Goal: Task Accomplishment & Management: Manage account settings

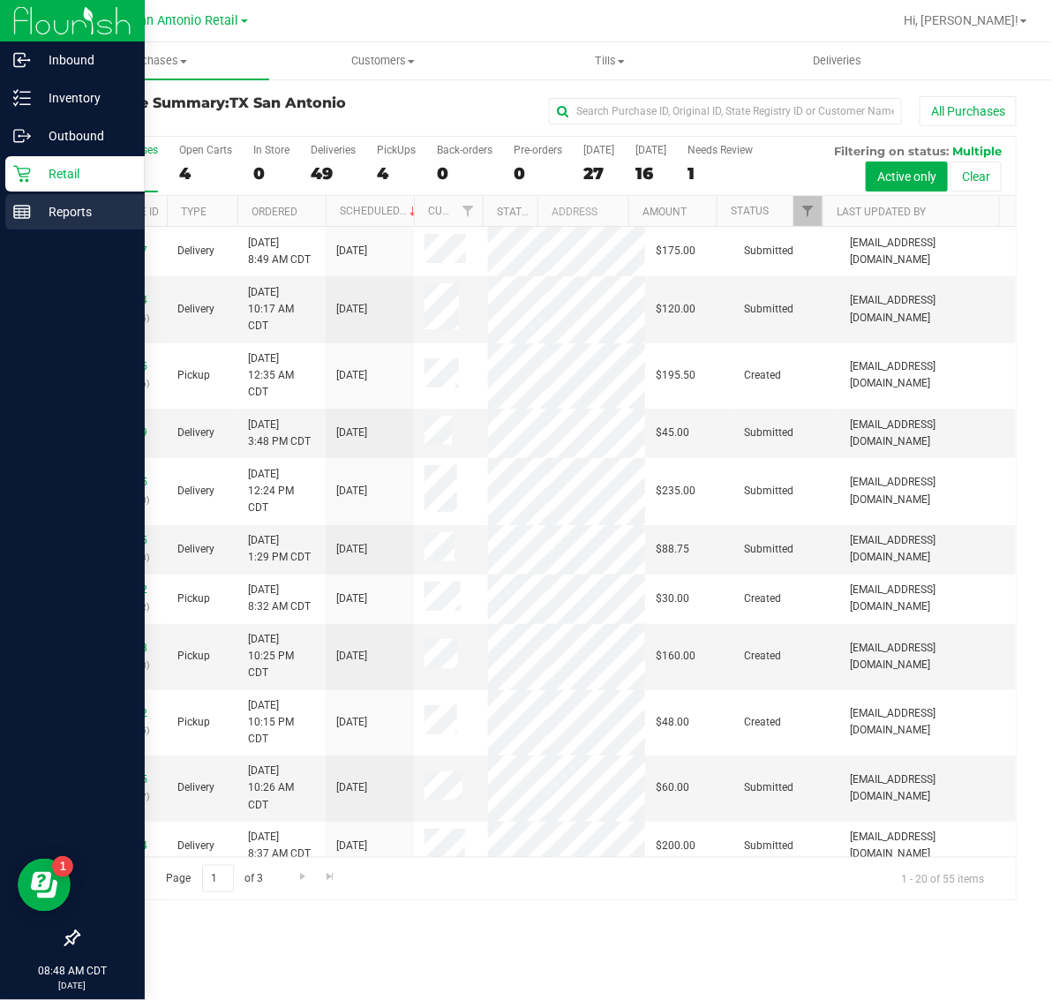
click at [19, 212] on line at bounding box center [22, 212] width 16 height 0
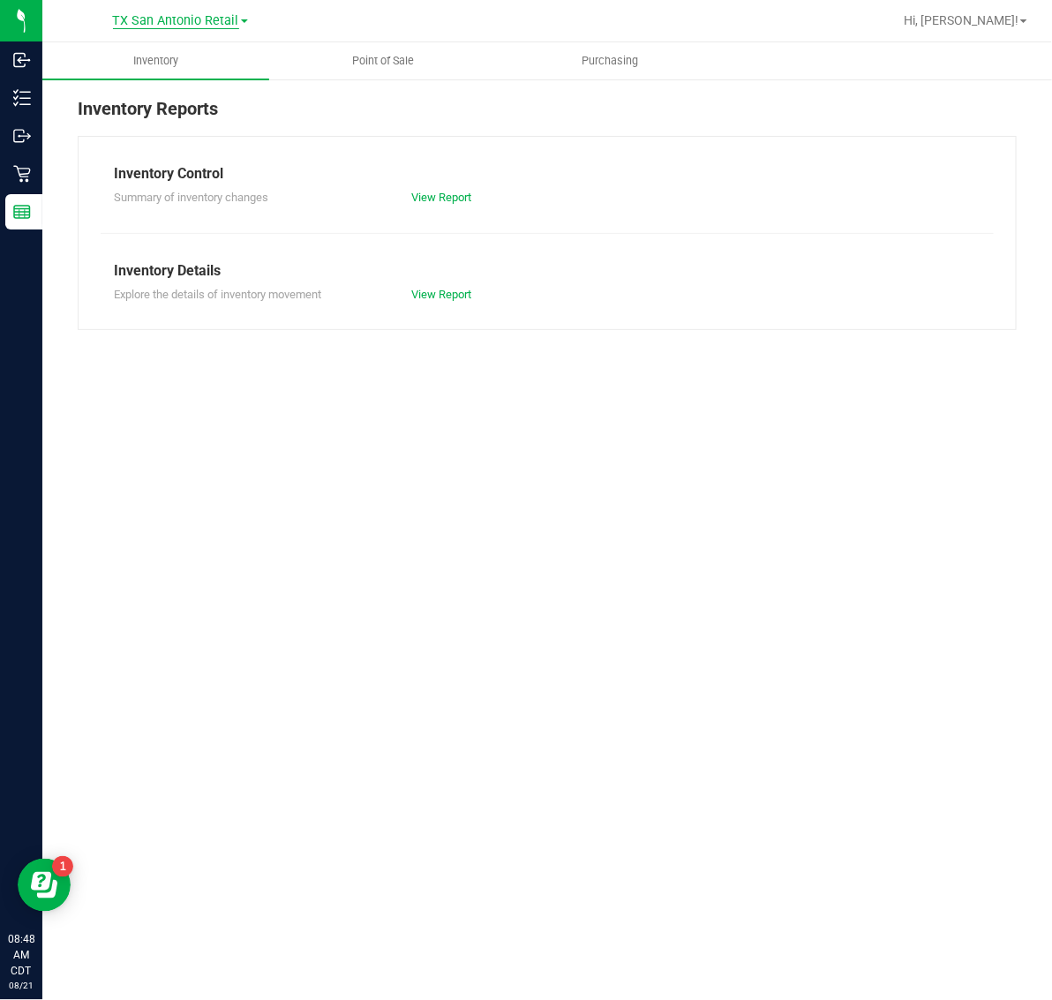
click at [186, 24] on span "TX San Antonio Retail" at bounding box center [176, 21] width 126 height 16
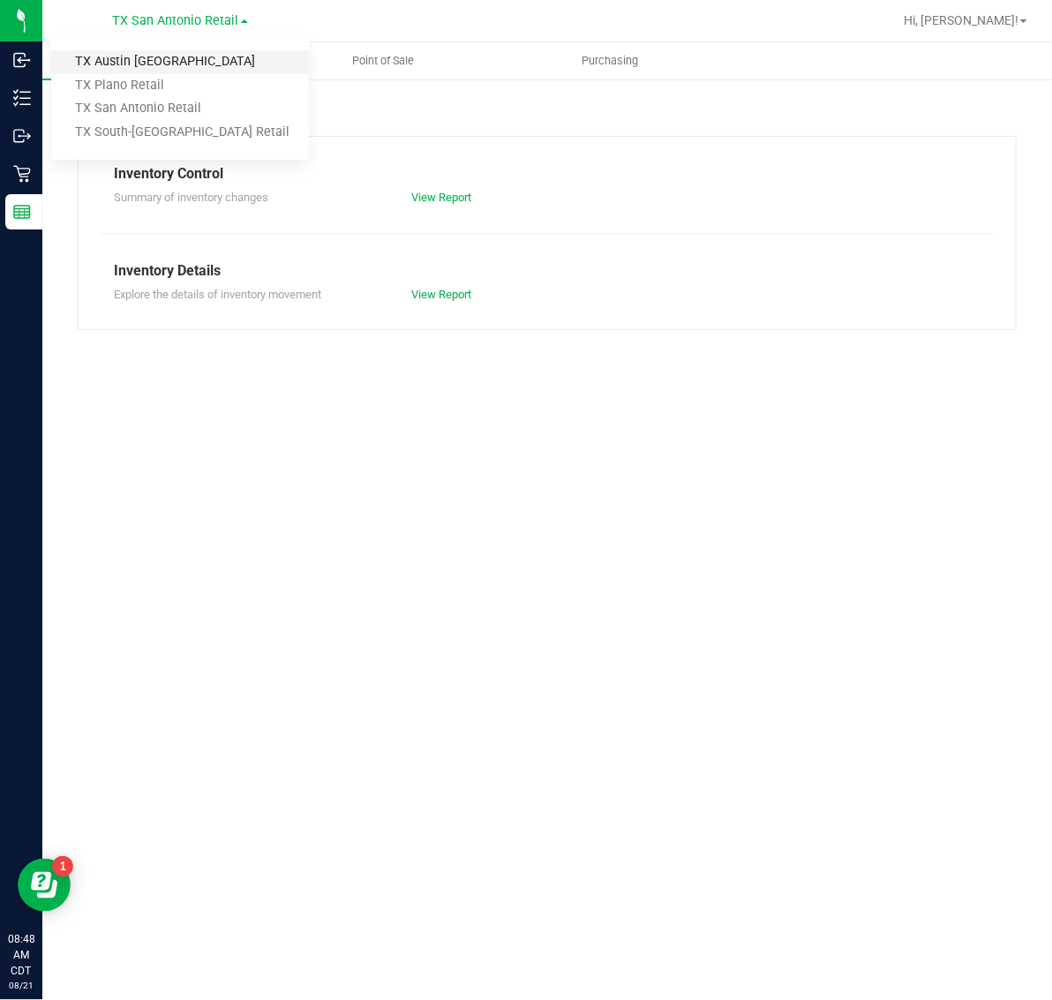
click at [185, 64] on link "TX Austin [GEOGRAPHIC_DATA]" at bounding box center [180, 62] width 258 height 24
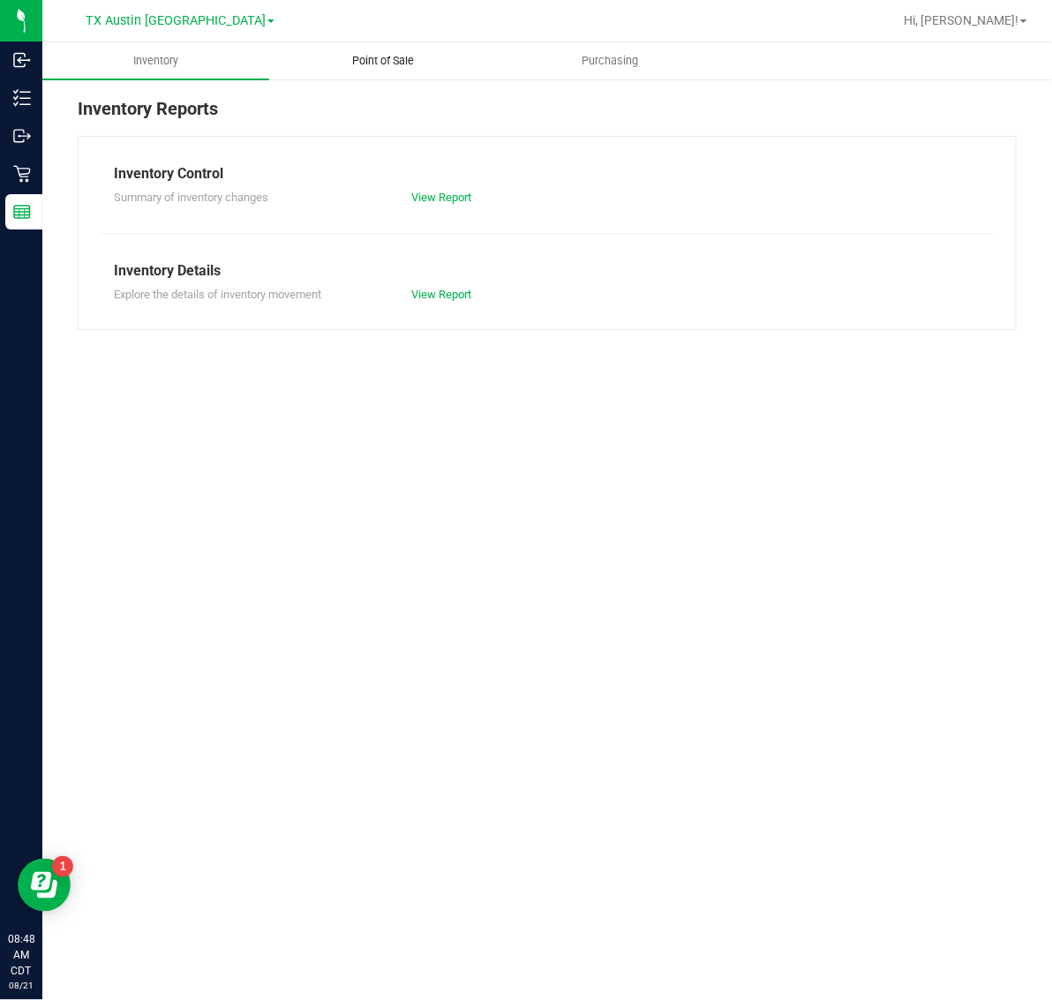
click at [407, 68] on span "Point of Sale" at bounding box center [382, 61] width 109 height 16
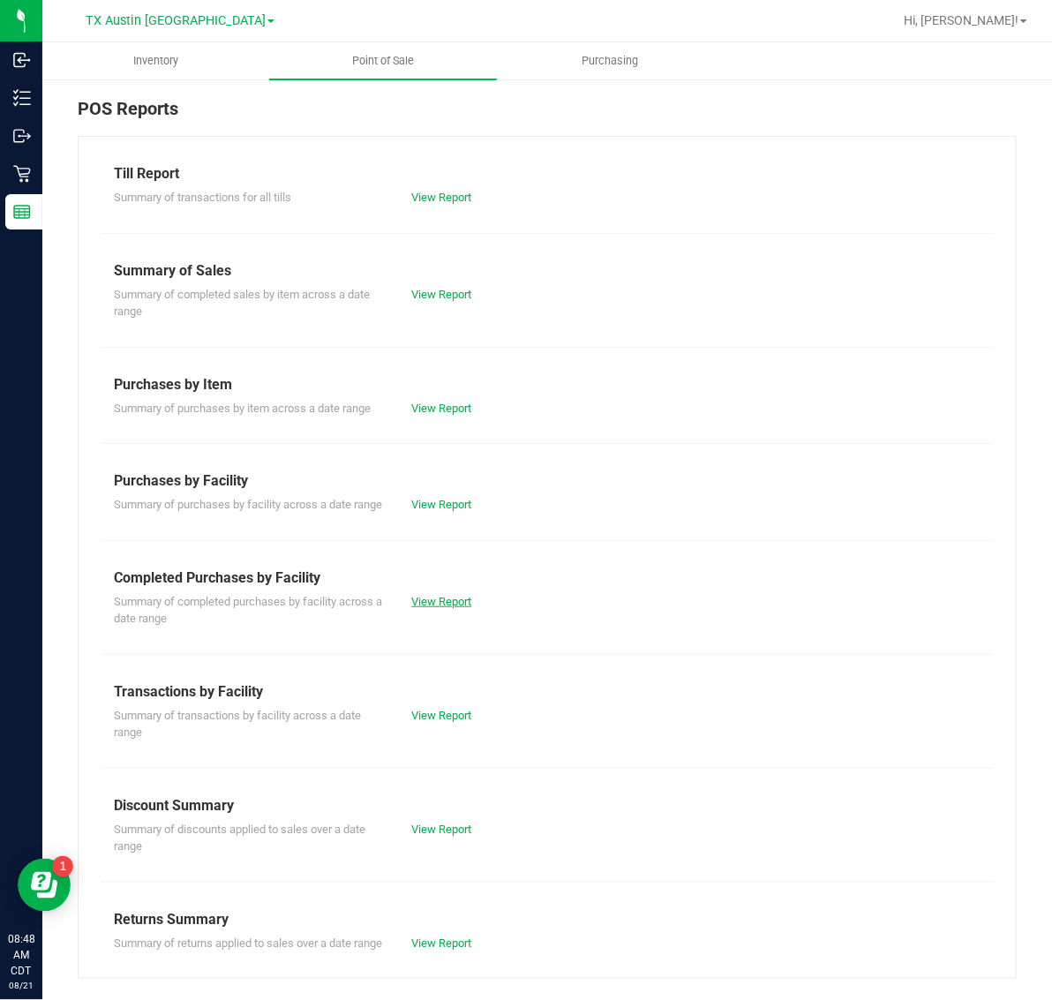
click at [432, 608] on link "View Report" at bounding box center [441, 601] width 60 height 13
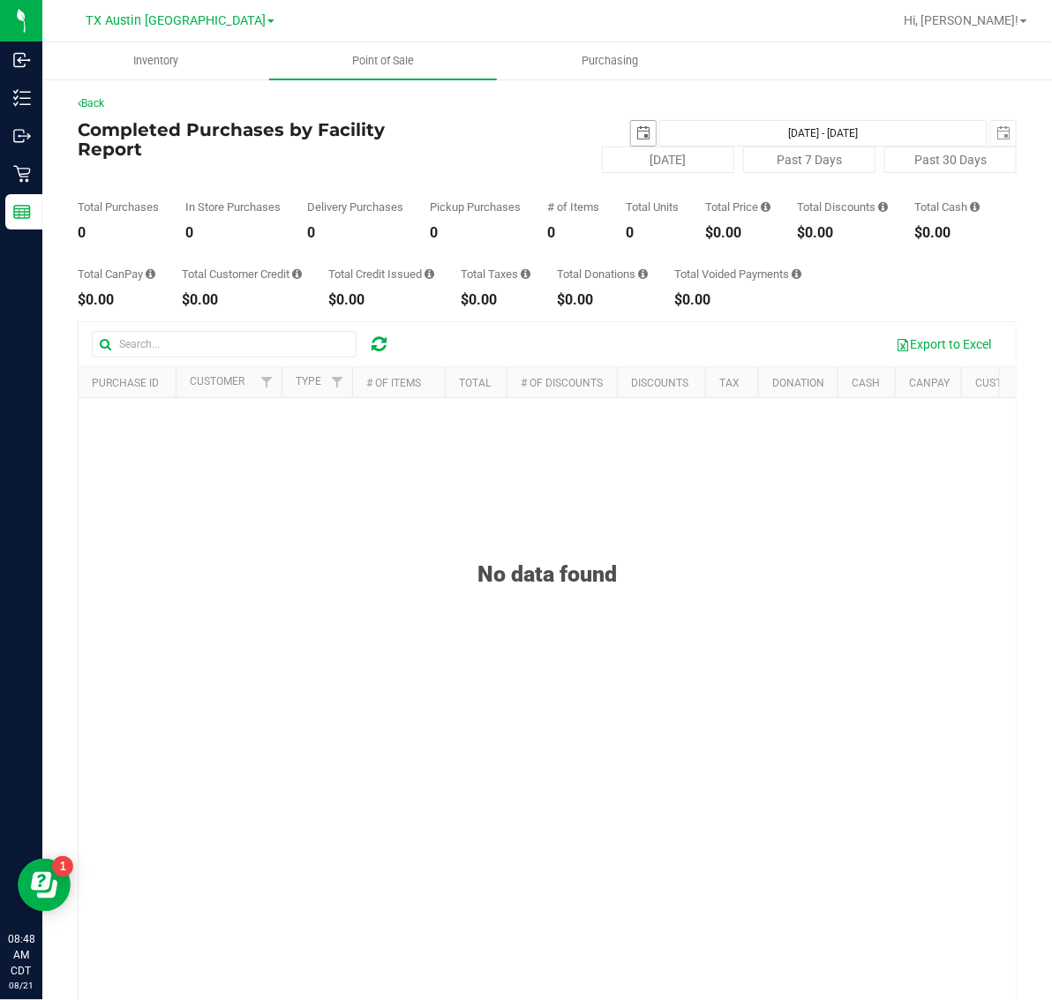
click at [636, 129] on span "select" at bounding box center [643, 133] width 14 height 14
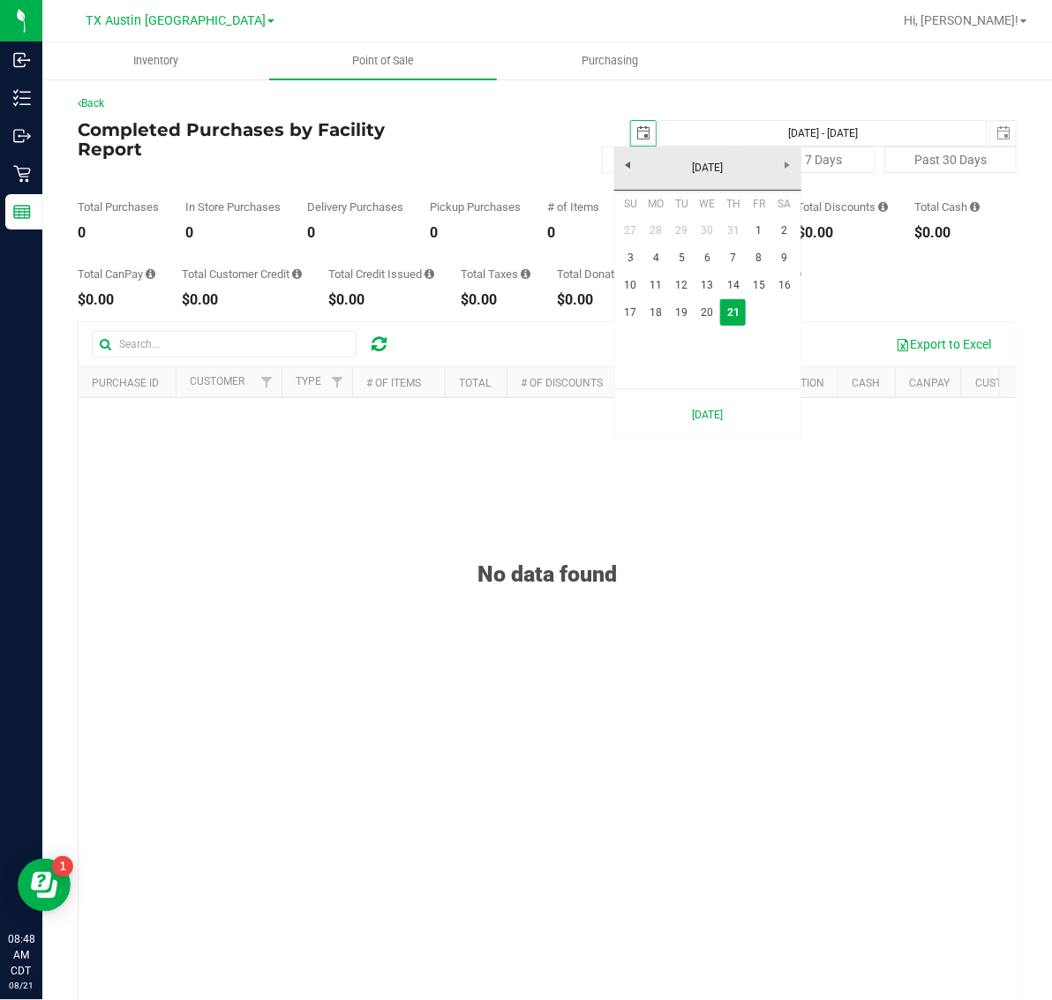
scroll to position [0, 44]
click at [713, 318] on link "20" at bounding box center [708, 312] width 26 height 27
type input "2025-08-20"
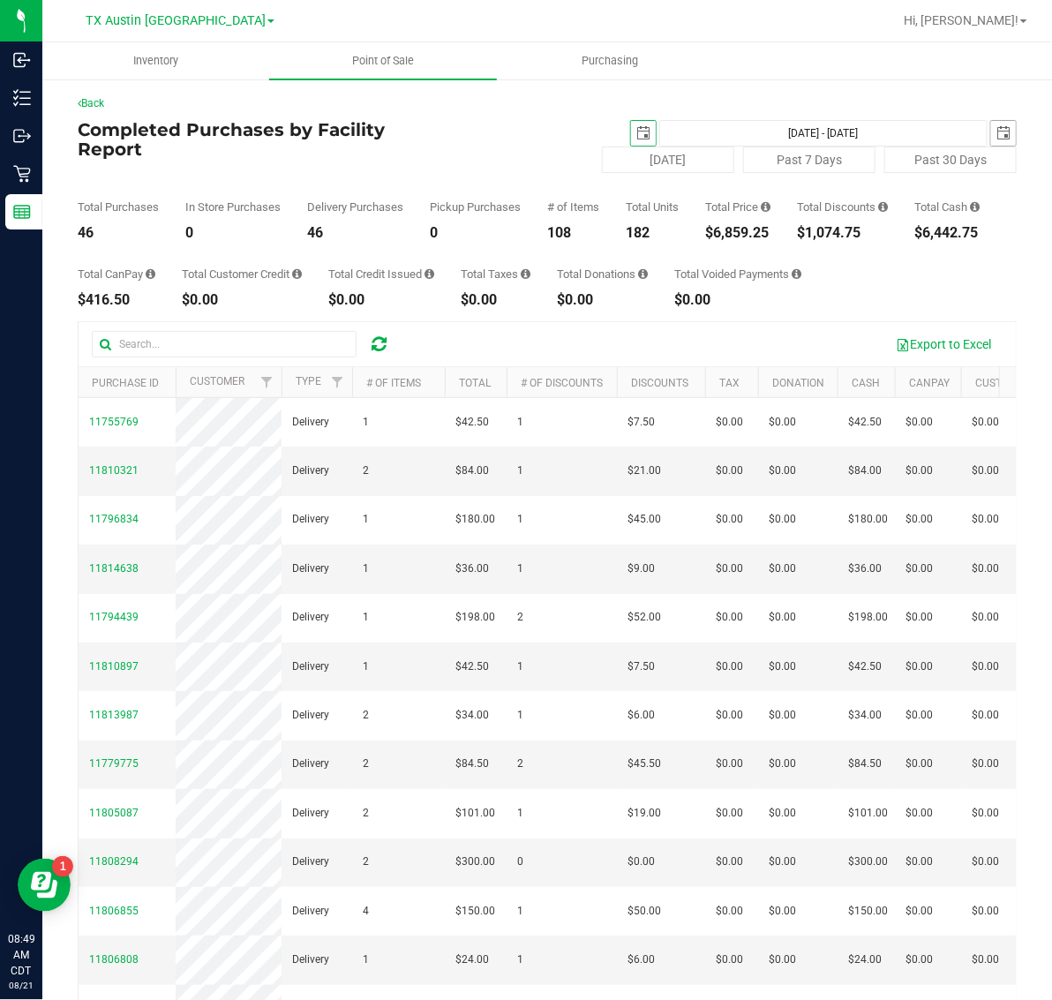
click at [996, 130] on span "select" at bounding box center [1003, 133] width 14 height 14
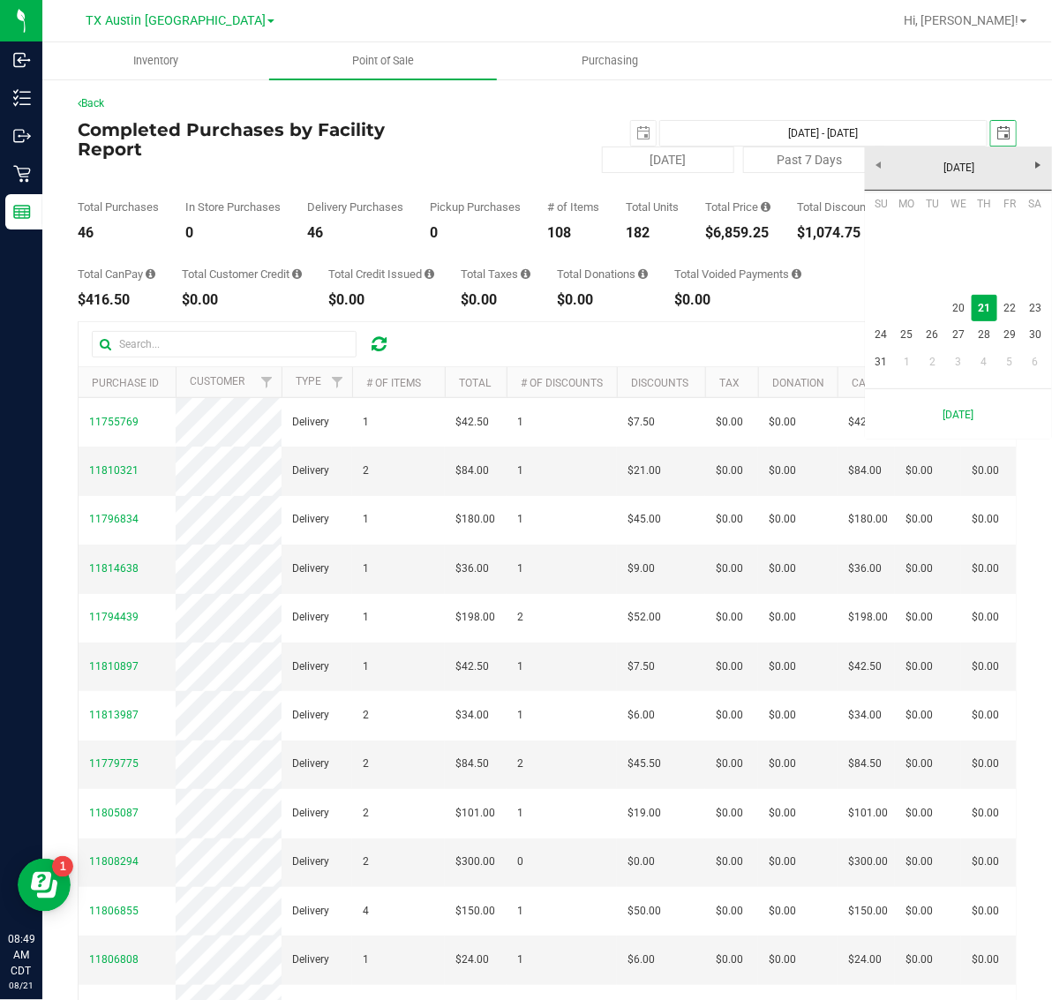
scroll to position [0, 44]
click at [958, 301] on link "20" at bounding box center [958, 308] width 26 height 27
type input "Aug 20, 2025 - Aug 20, 2025"
type input "2025-08-20"
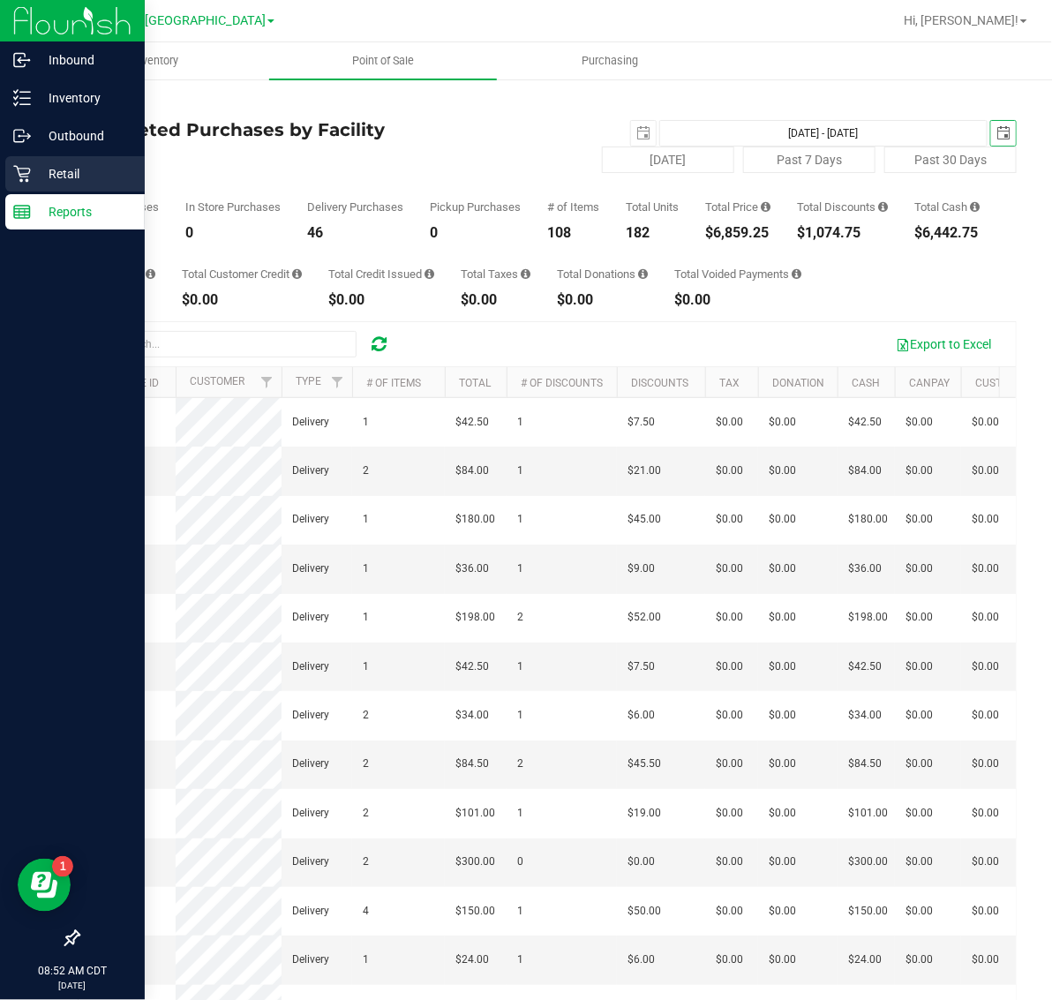
click at [25, 169] on icon at bounding box center [22, 174] width 18 height 18
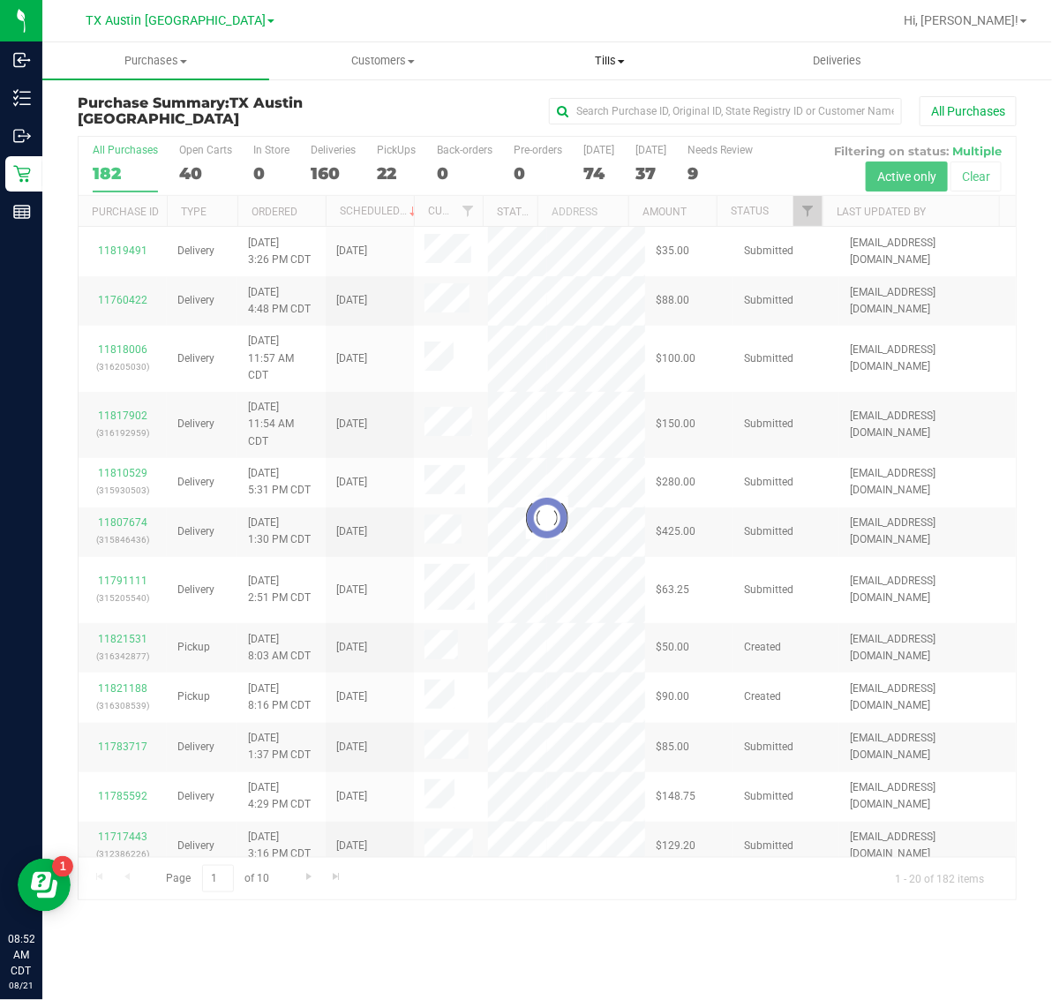
click at [602, 59] on span "Tills" at bounding box center [610, 61] width 225 height 16
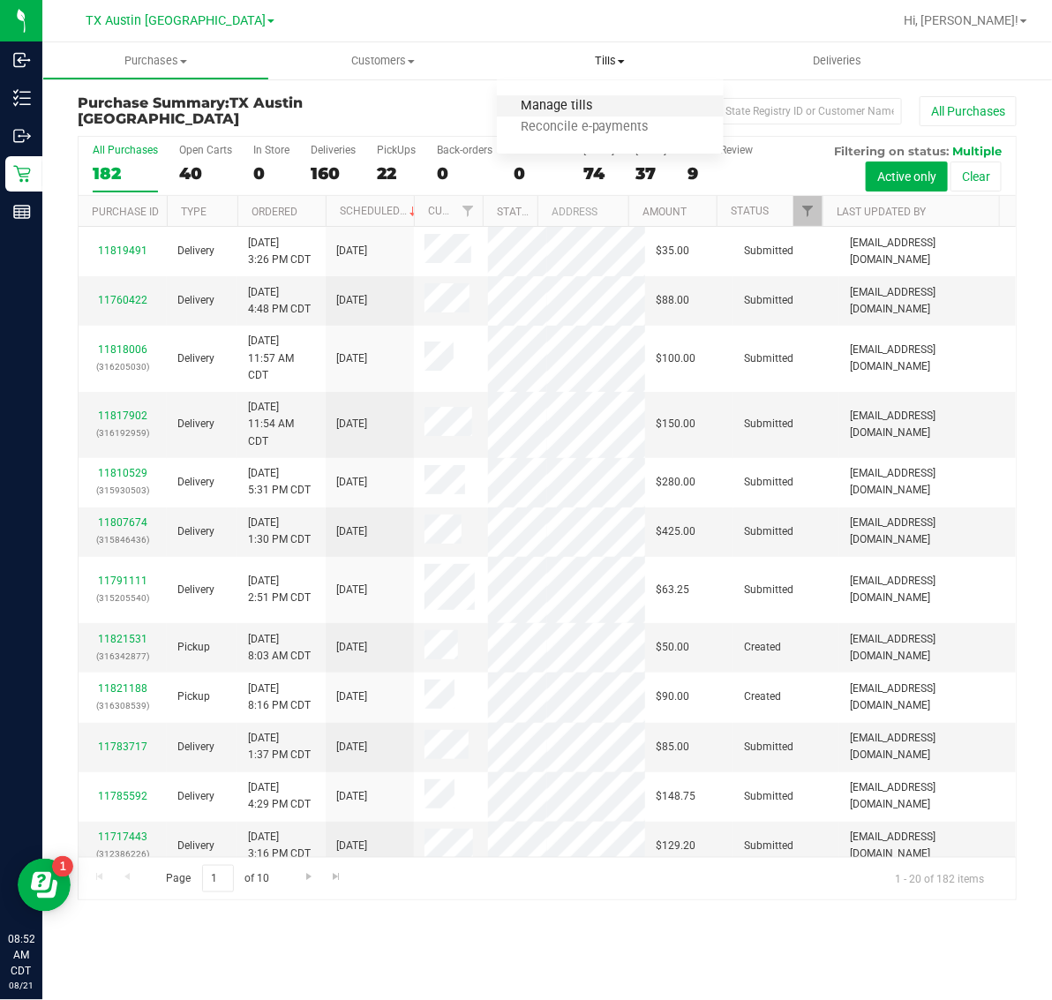
click at [607, 102] on span "Manage tills" at bounding box center [556, 106] width 119 height 15
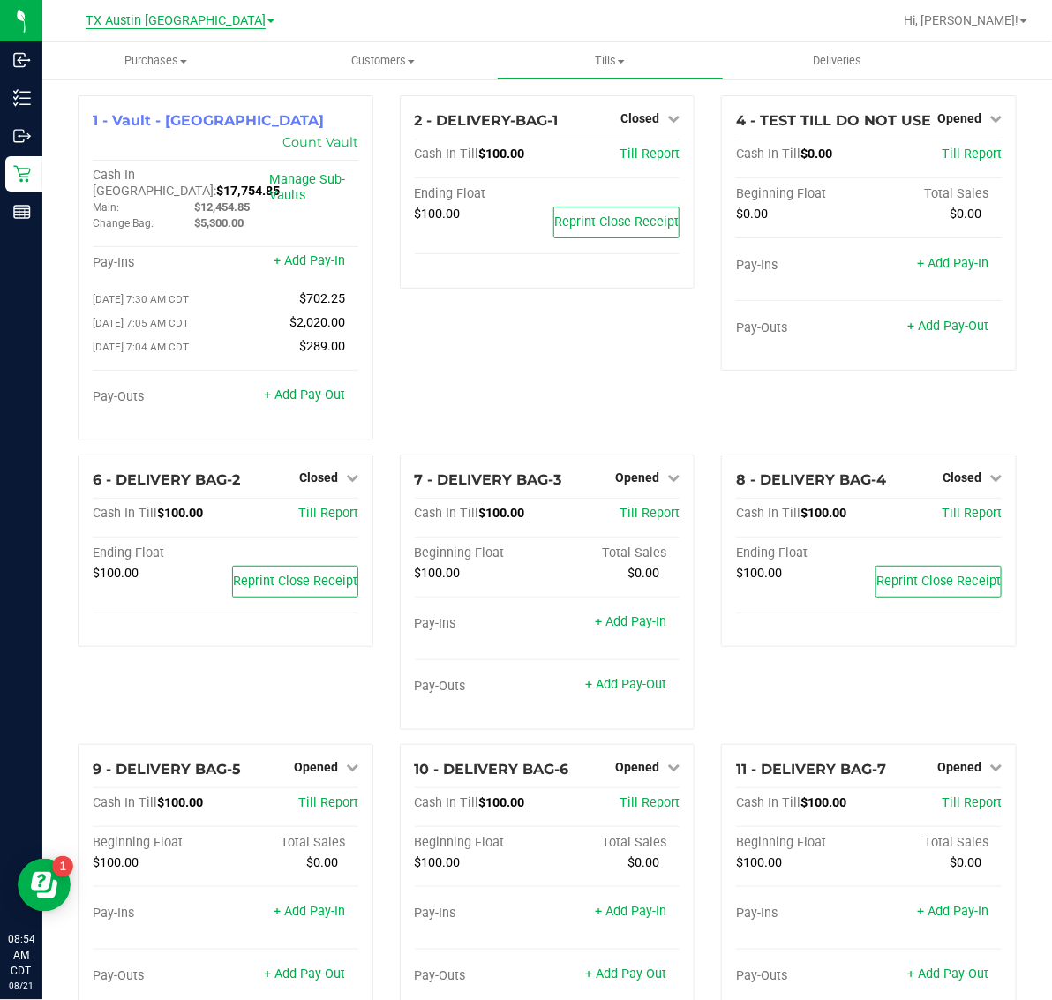
click at [191, 16] on span "TX Austin [GEOGRAPHIC_DATA]" at bounding box center [176, 21] width 180 height 16
click at [166, 126] on link "TX South-[GEOGRAPHIC_DATA] Retail" at bounding box center [180, 133] width 258 height 24
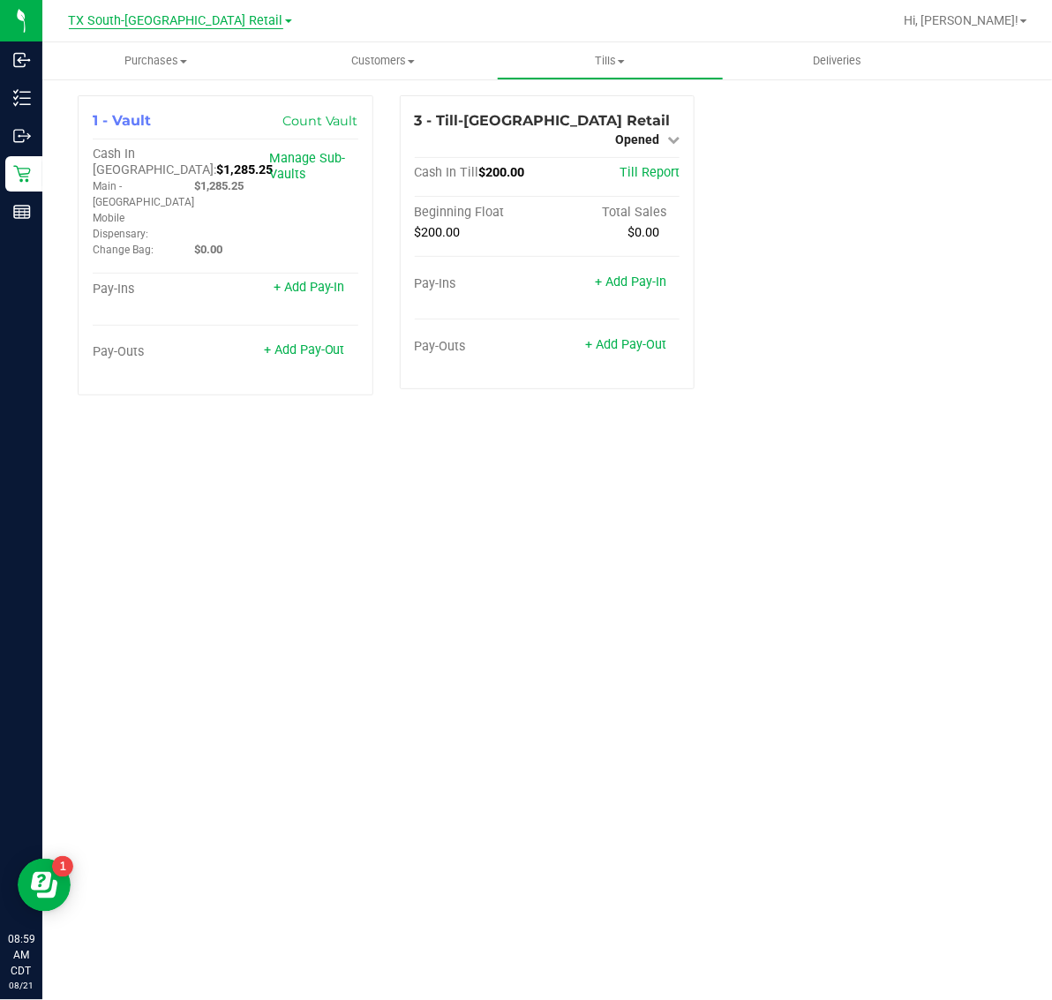
click at [186, 22] on span "TX South-[GEOGRAPHIC_DATA] Retail" at bounding box center [176, 21] width 214 height 16
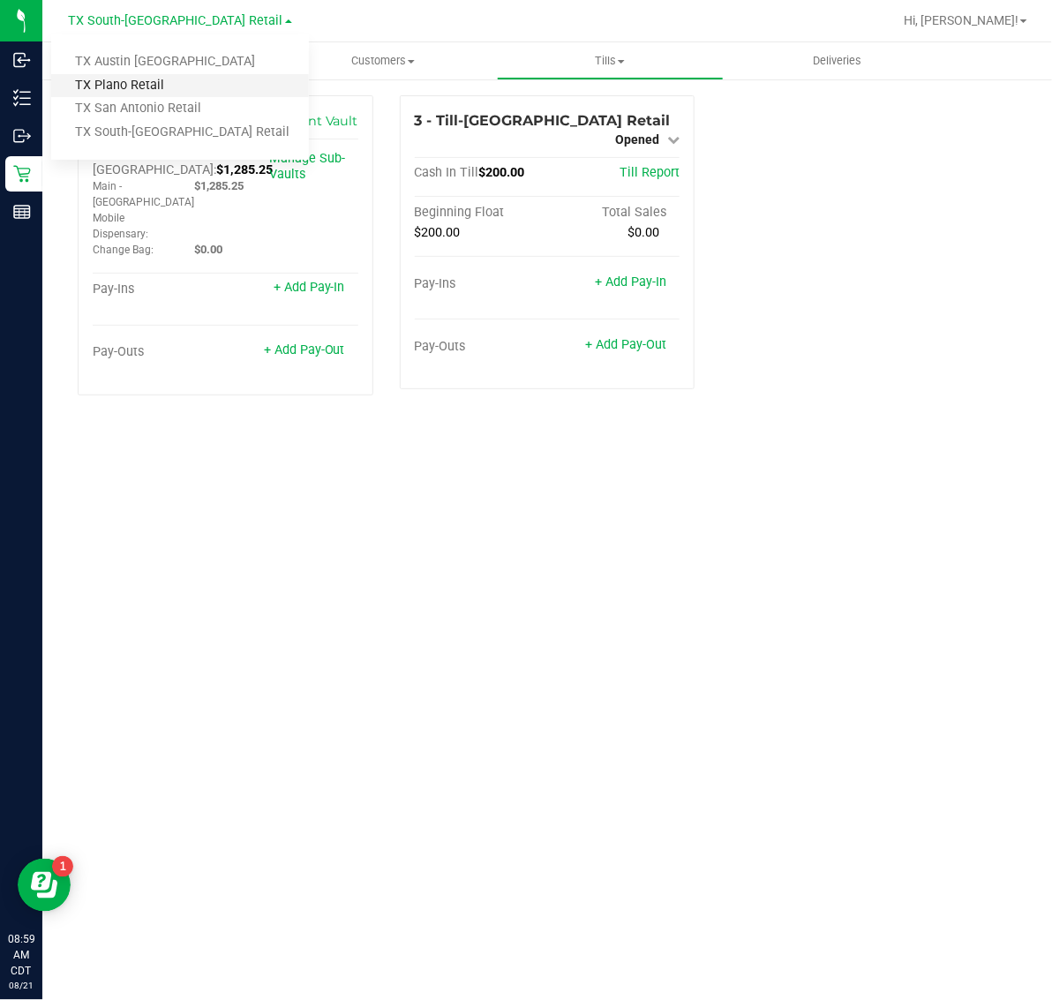
click at [153, 89] on link "TX Plano Retail" at bounding box center [180, 86] width 258 height 24
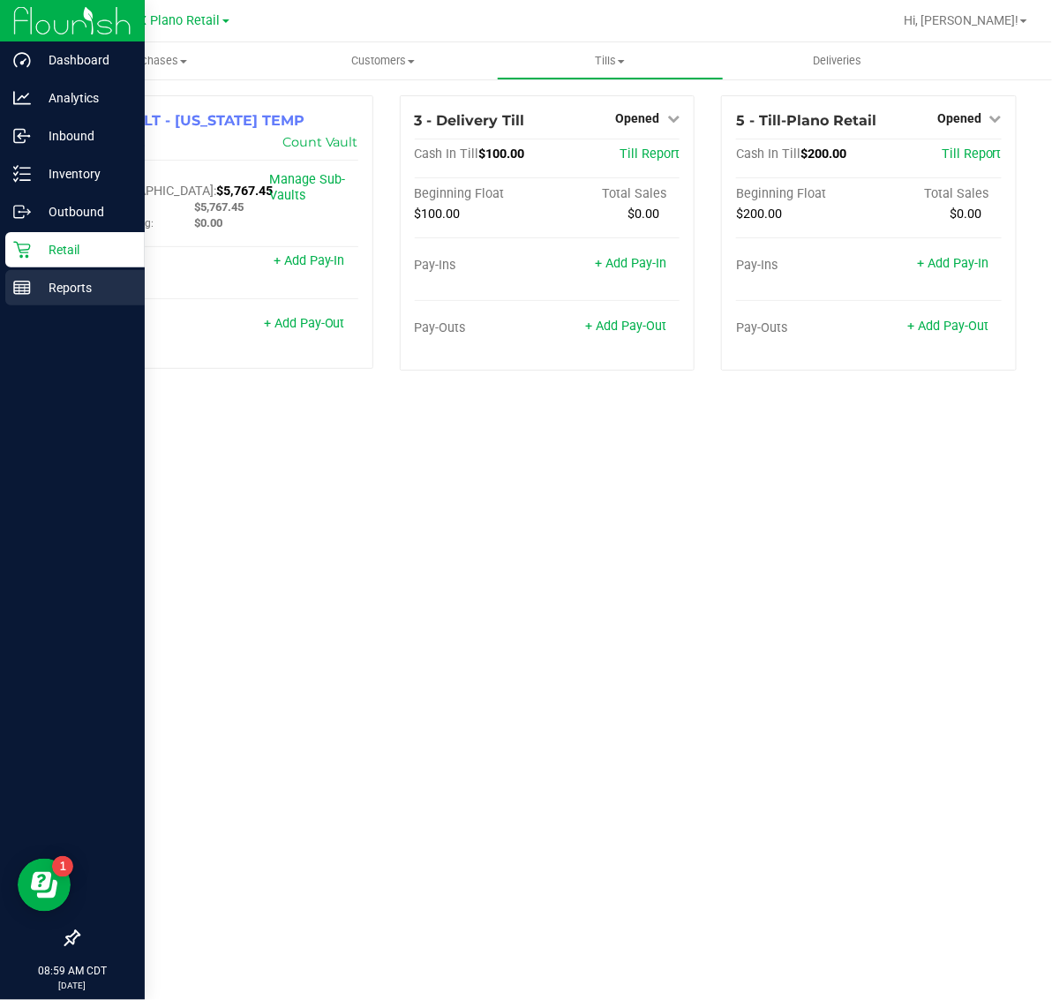
click at [71, 283] on p "Reports" at bounding box center [84, 287] width 106 height 21
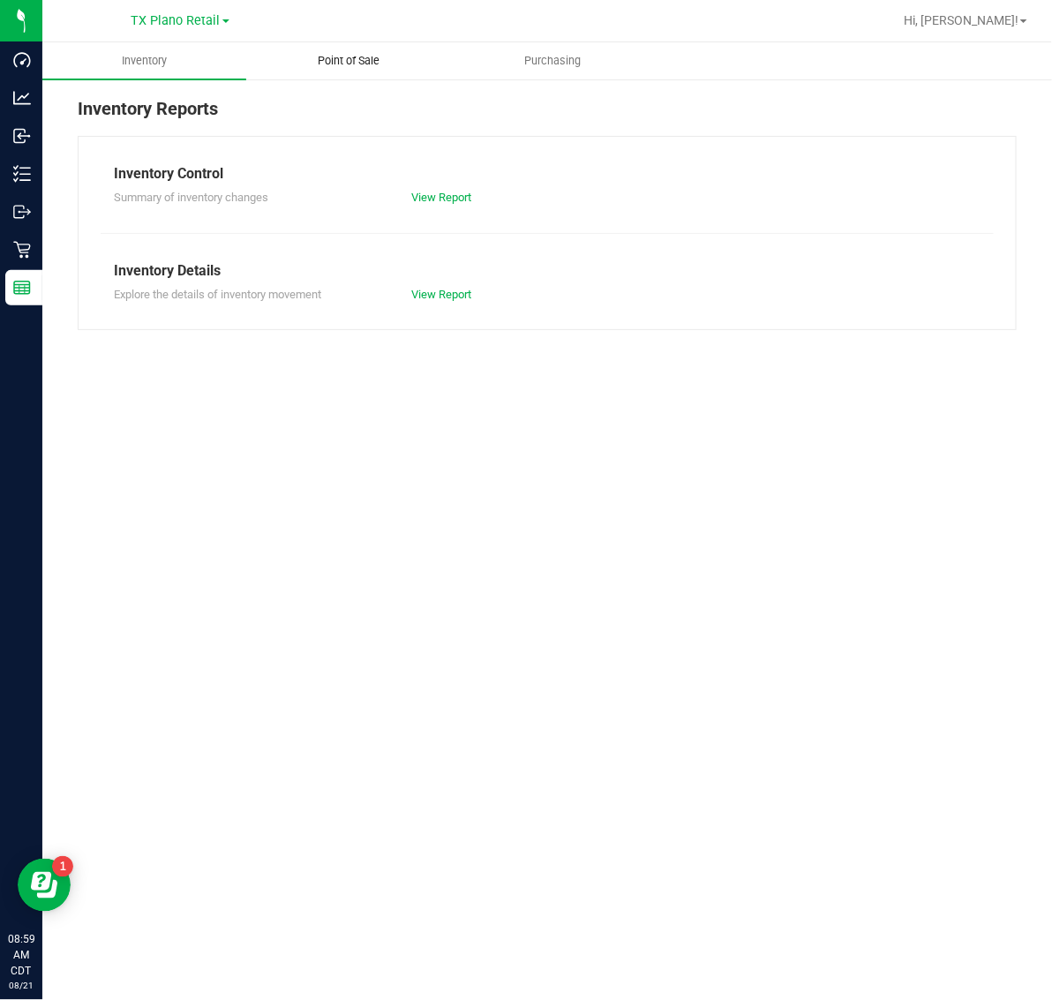
click at [350, 54] on span "Point of Sale" at bounding box center [348, 61] width 109 height 16
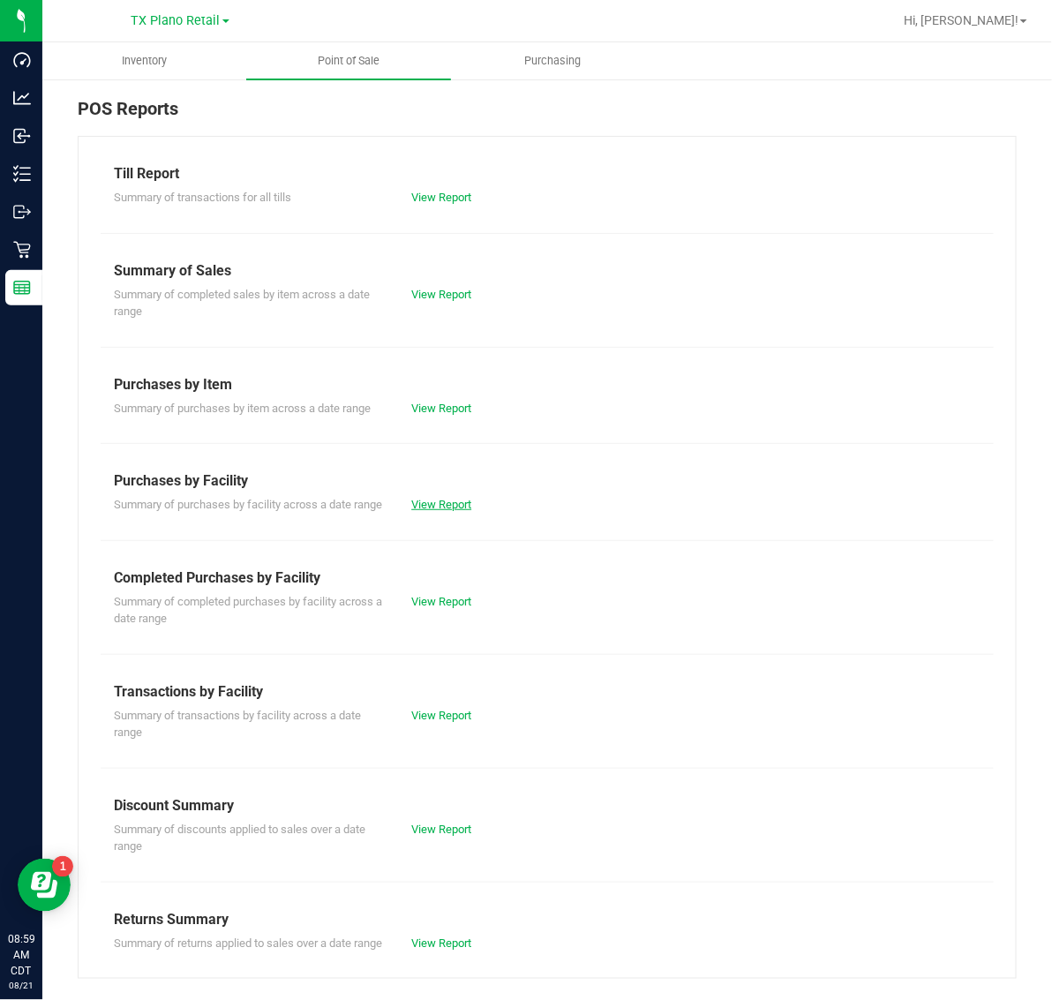
click at [429, 500] on link "View Report" at bounding box center [441, 504] width 60 height 13
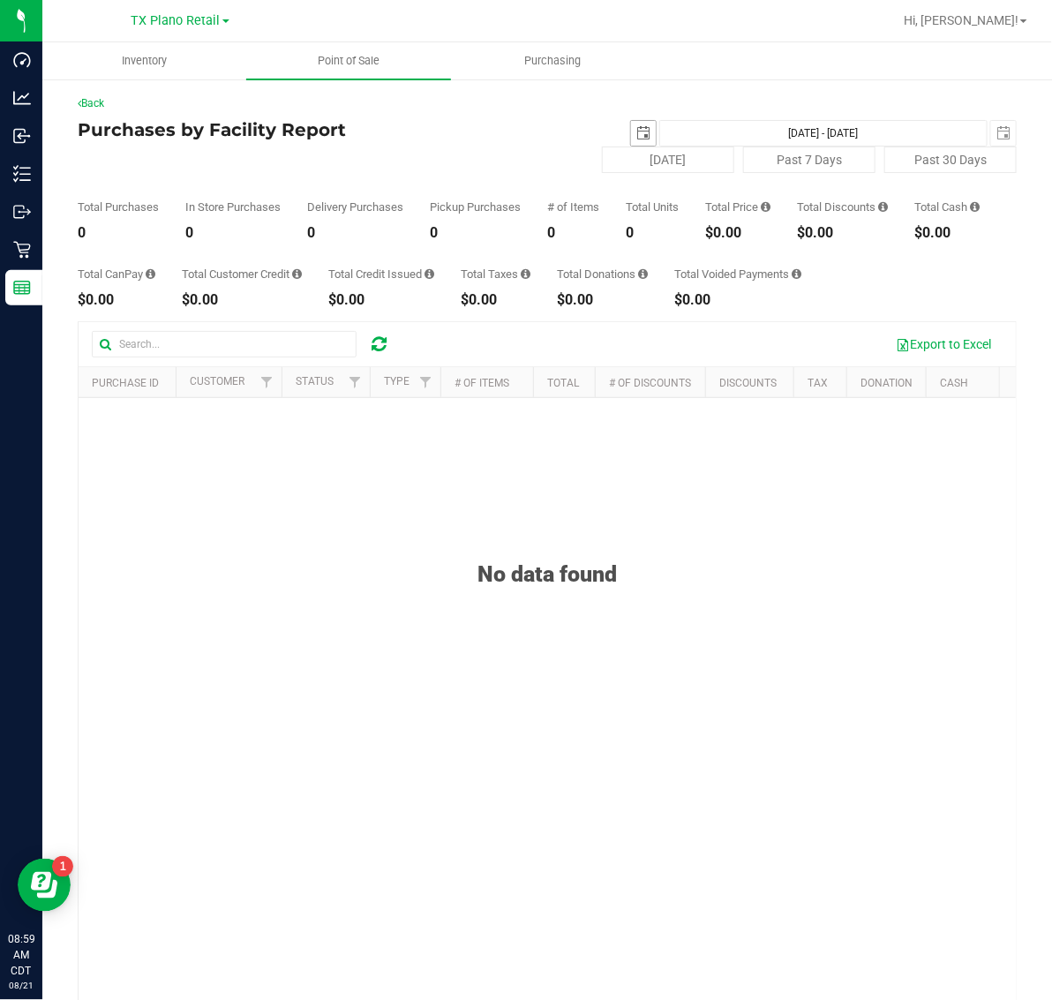
click at [636, 132] on span "select" at bounding box center [643, 133] width 14 height 14
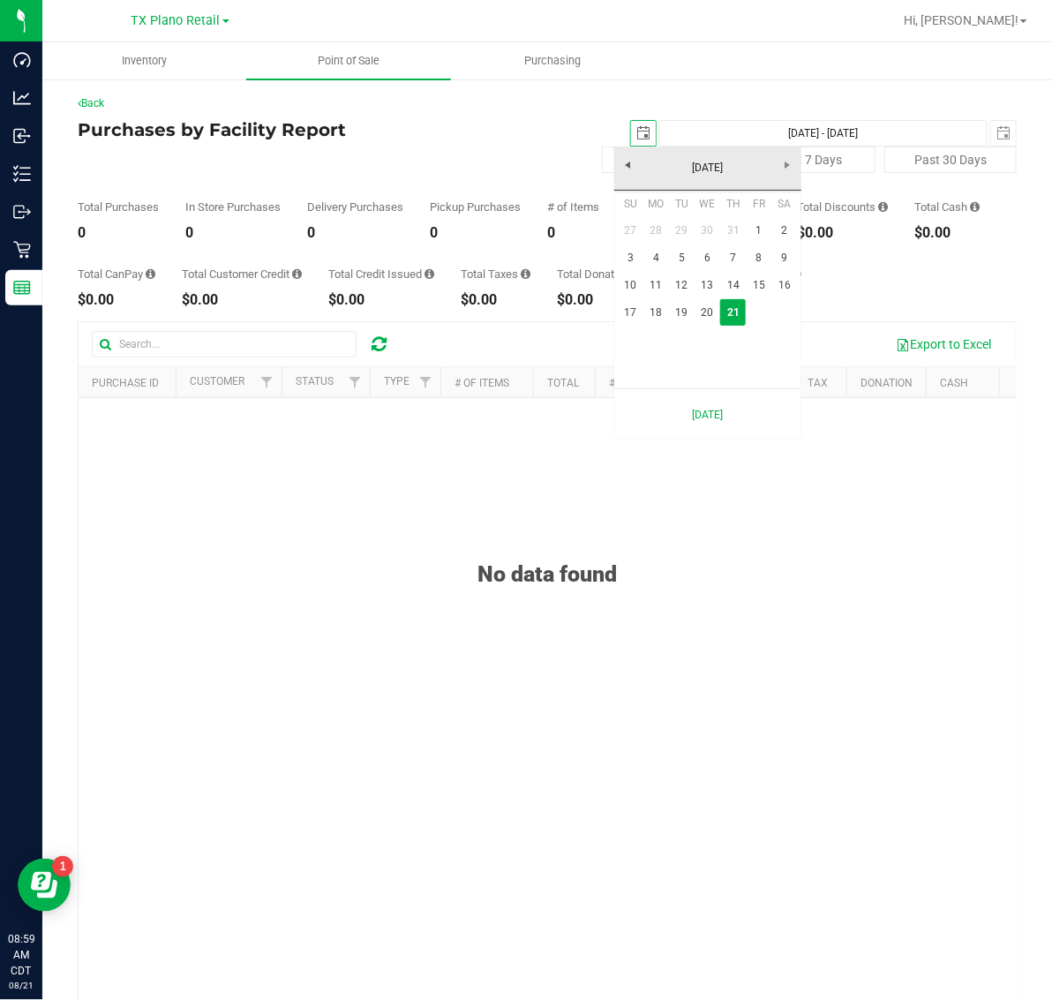
scroll to position [0, 44]
click at [710, 307] on link "20" at bounding box center [708, 312] width 26 height 27
type input "2025-08-20"
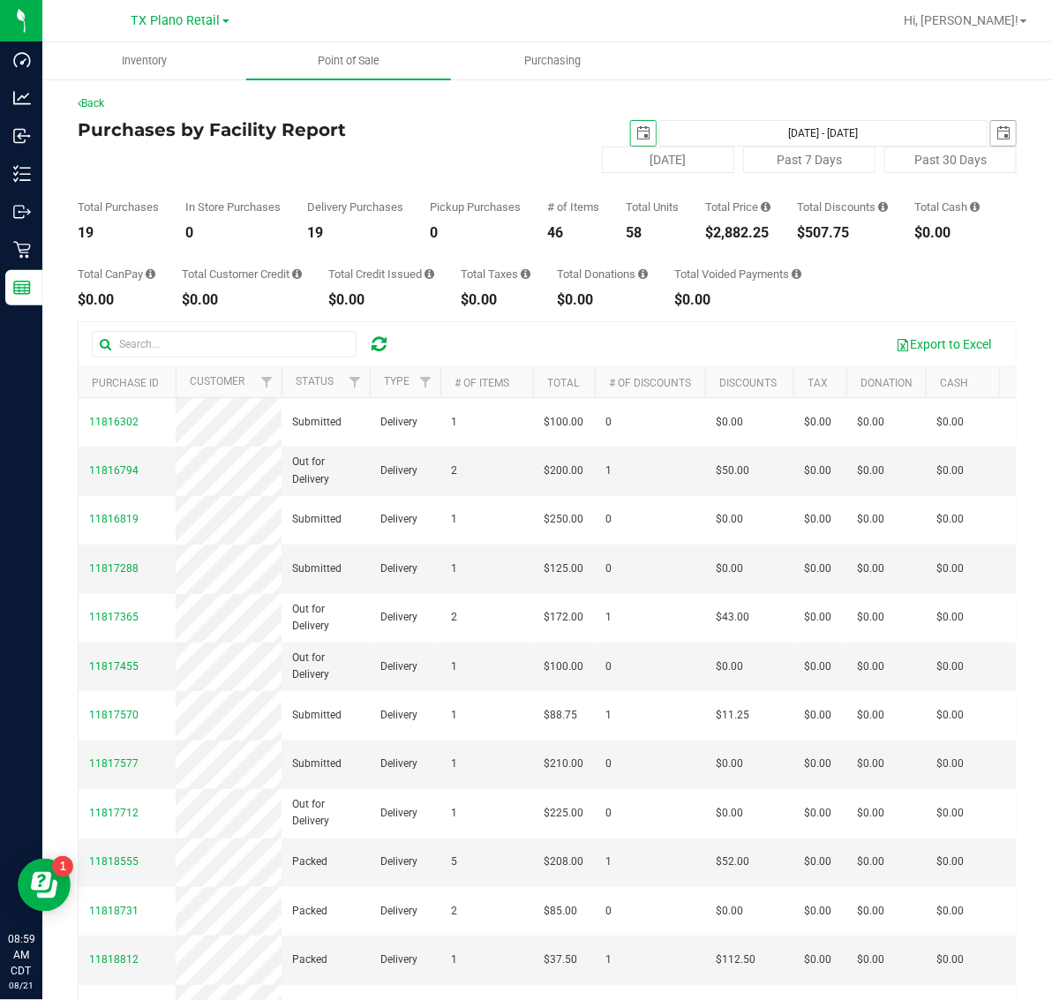
click at [991, 121] on span "select" at bounding box center [1003, 133] width 25 height 25
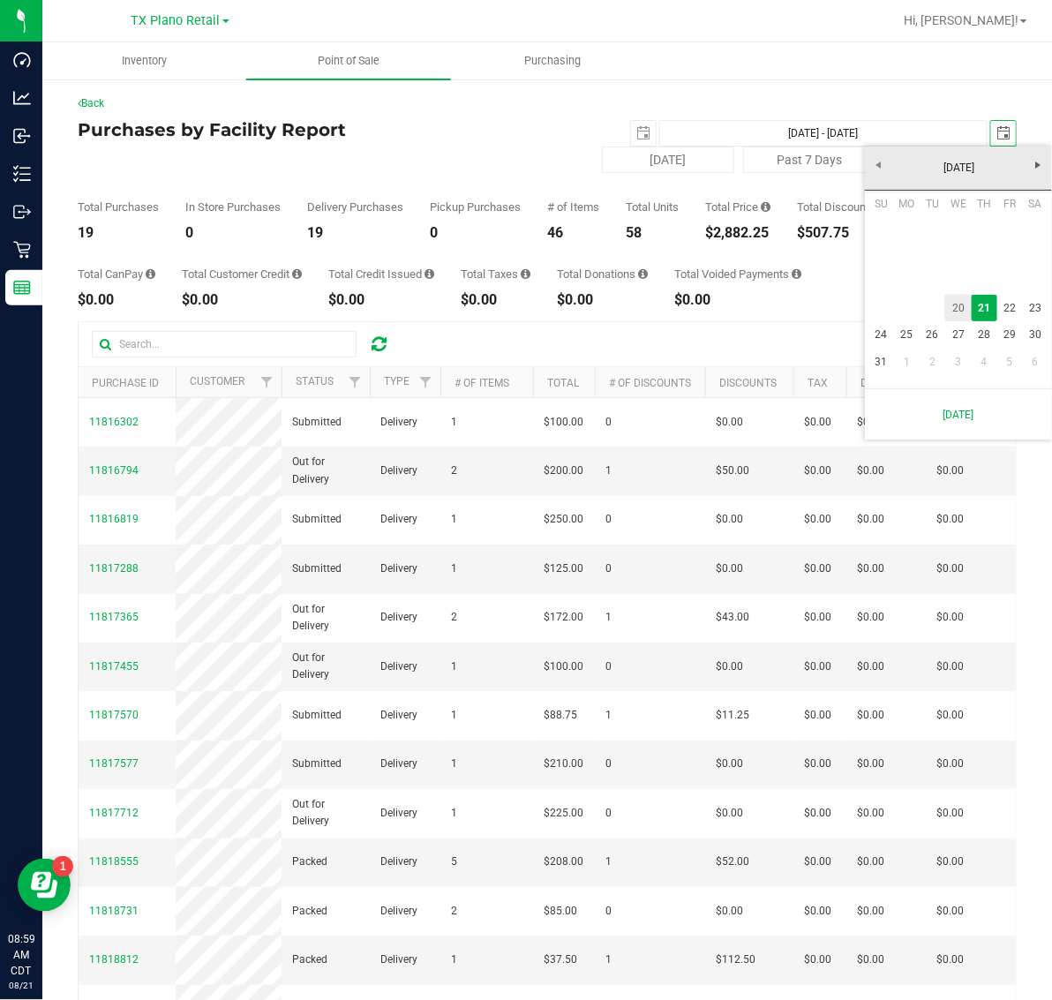
click at [955, 313] on link "20" at bounding box center [958, 308] width 26 height 27
type input "Aug 20, 2025 - Aug 20, 2025"
type input "2025-08-20"
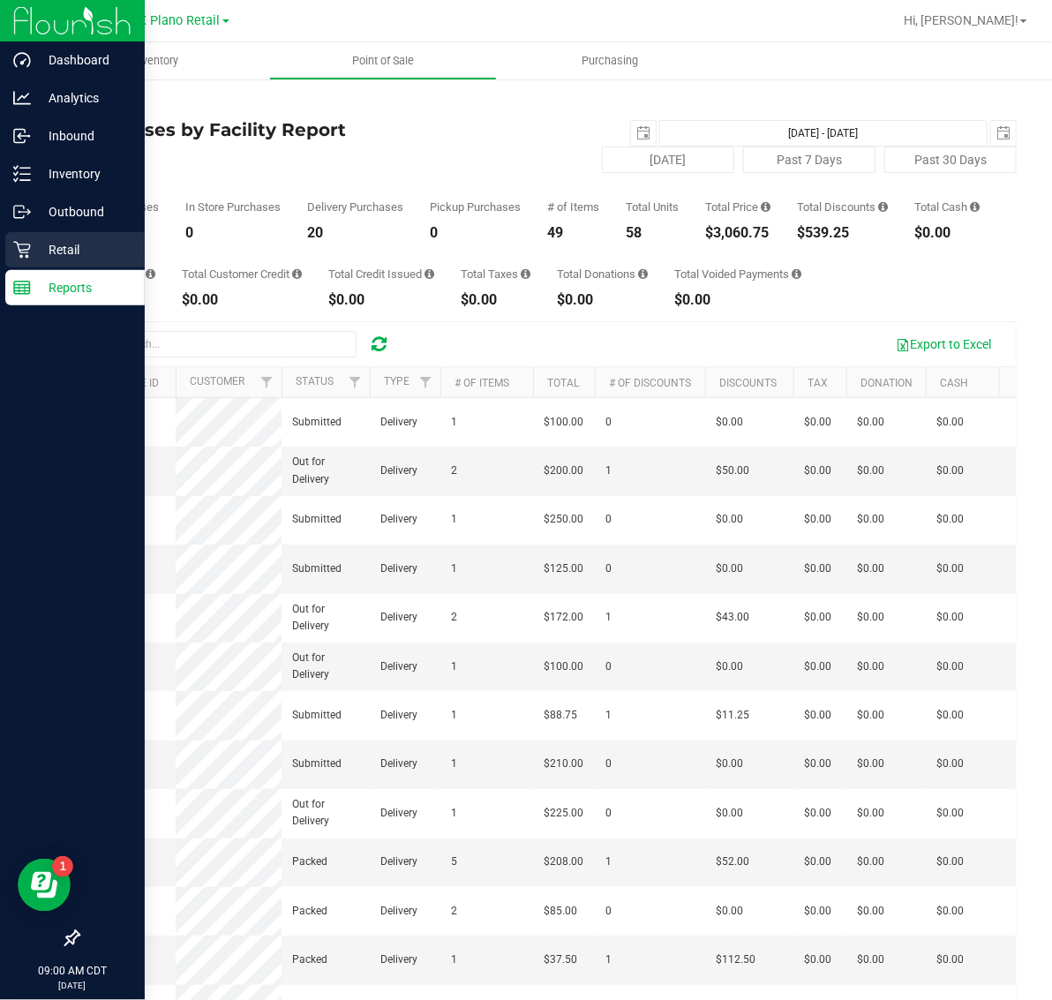
click at [76, 248] on p "Retail" at bounding box center [84, 249] width 106 height 21
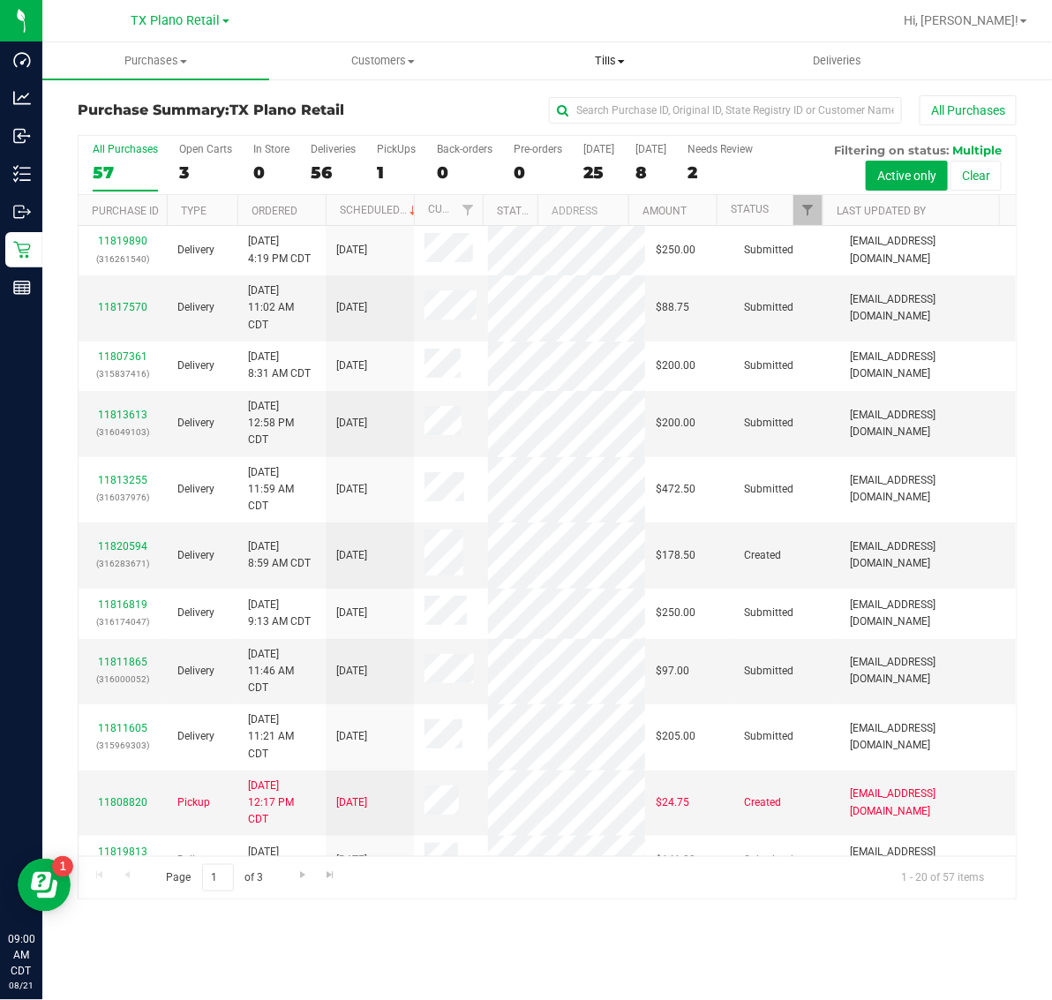
click at [594, 53] on span "Tills" at bounding box center [610, 61] width 225 height 16
click at [601, 104] on span "Manage tills" at bounding box center [556, 106] width 119 height 15
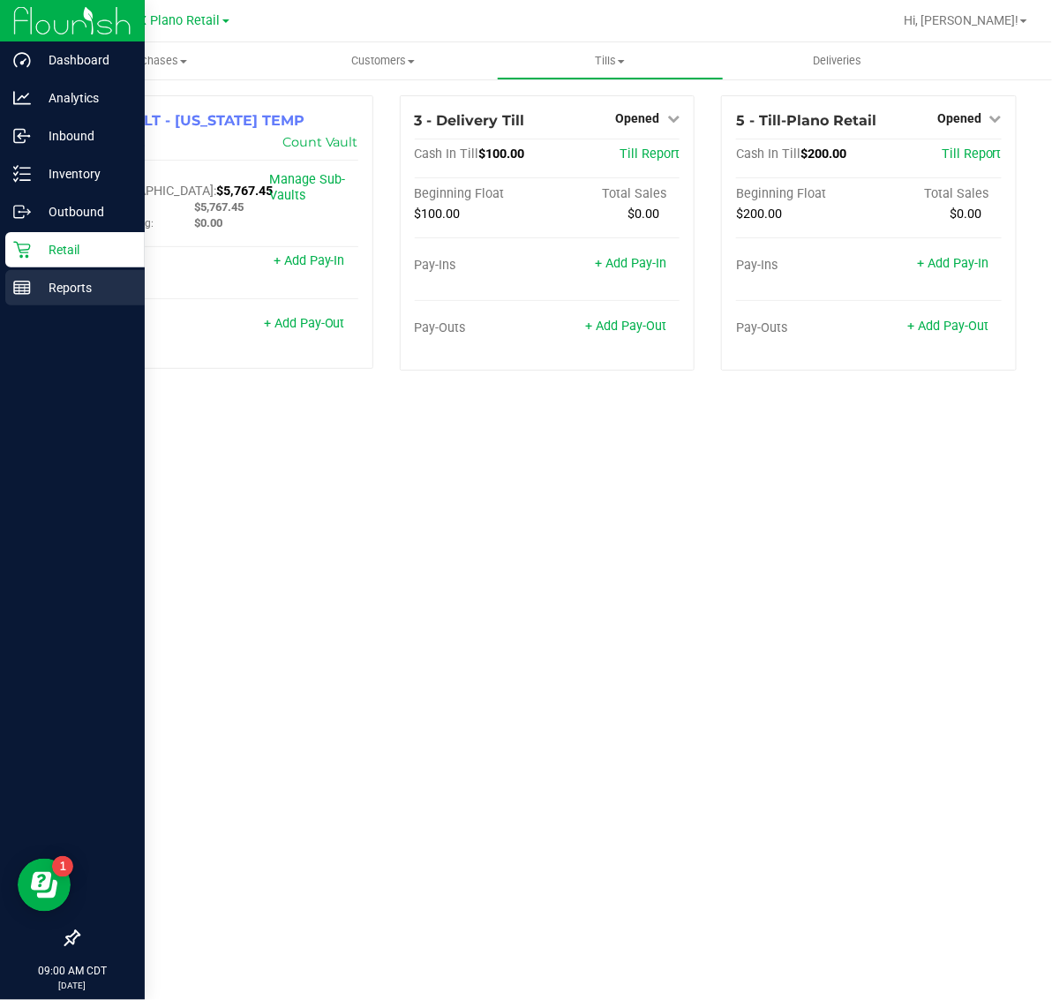
click at [59, 282] on p "Reports" at bounding box center [84, 287] width 106 height 21
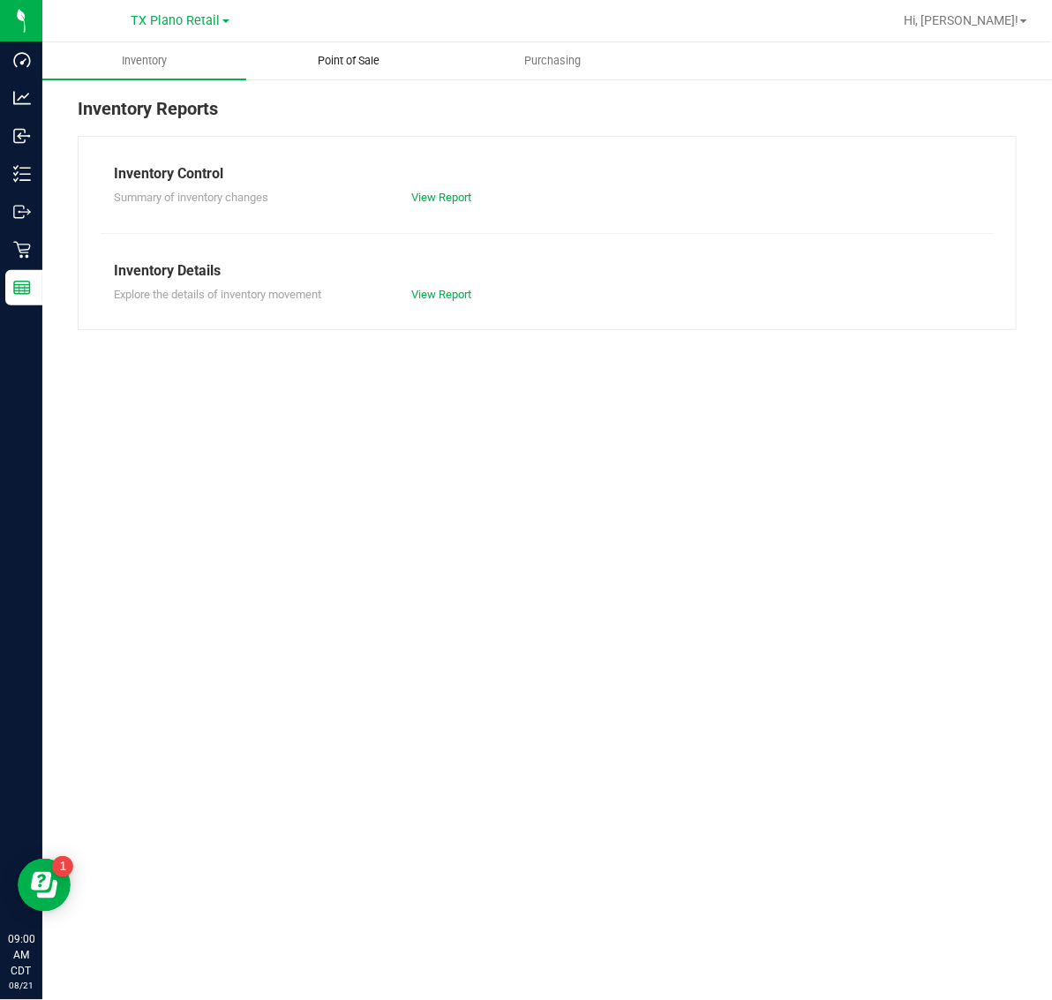
click at [353, 62] on span "Point of Sale" at bounding box center [348, 61] width 109 height 16
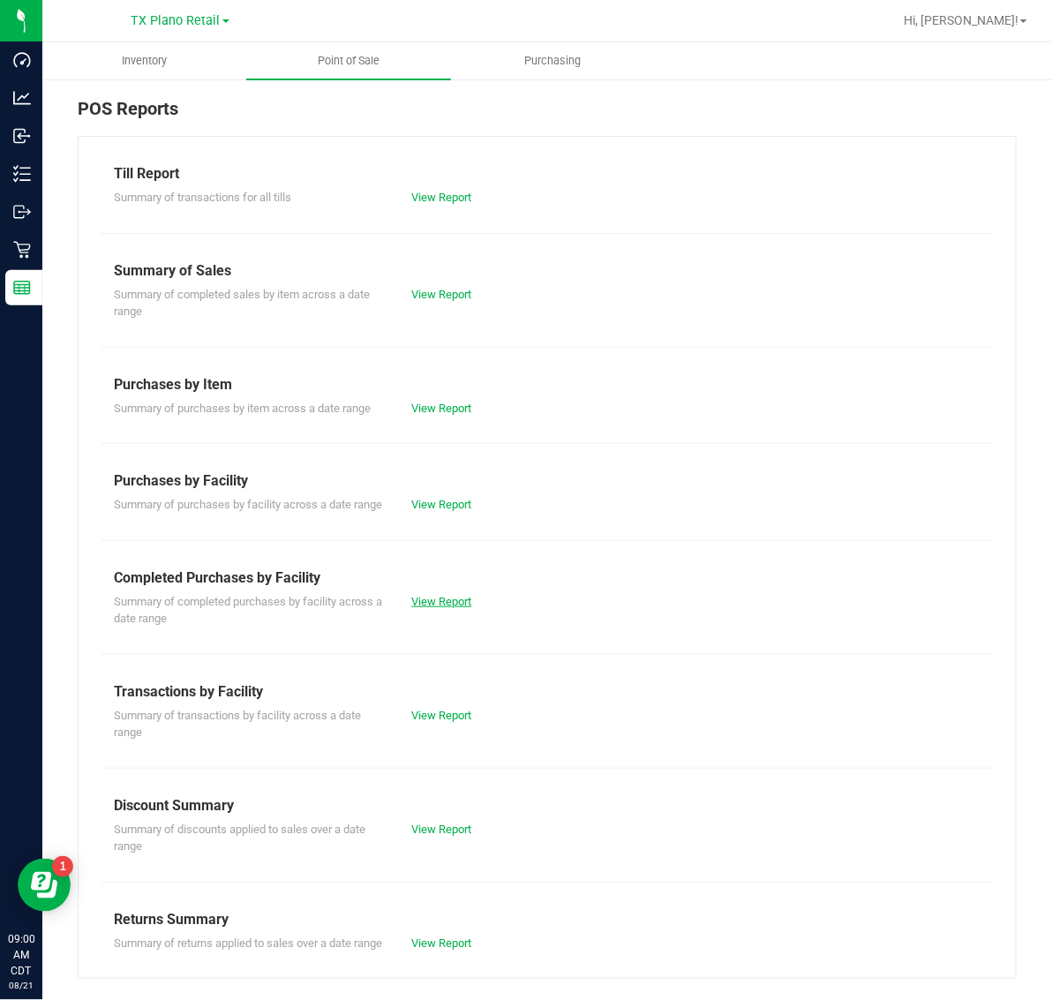
click at [441, 608] on link "View Report" at bounding box center [441, 601] width 60 height 13
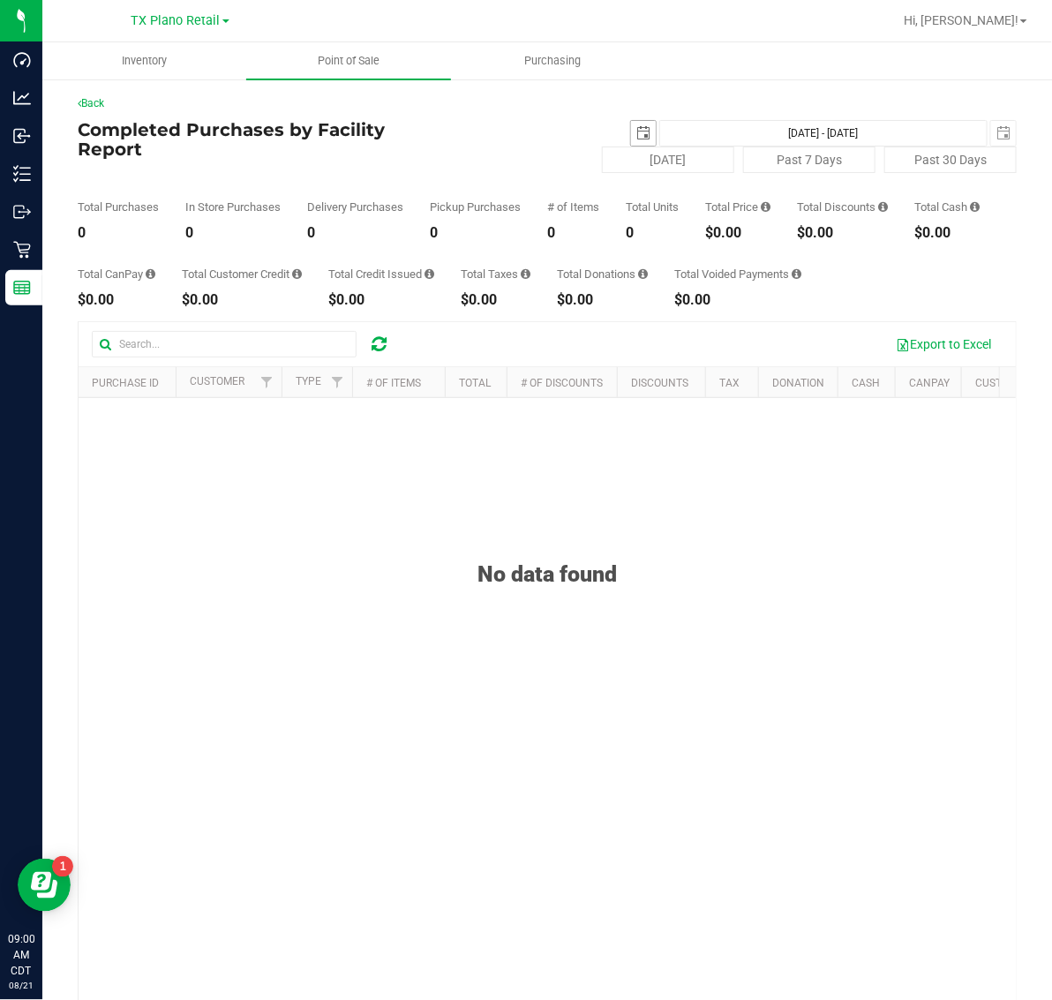
click at [636, 128] on span "select" at bounding box center [643, 133] width 14 height 14
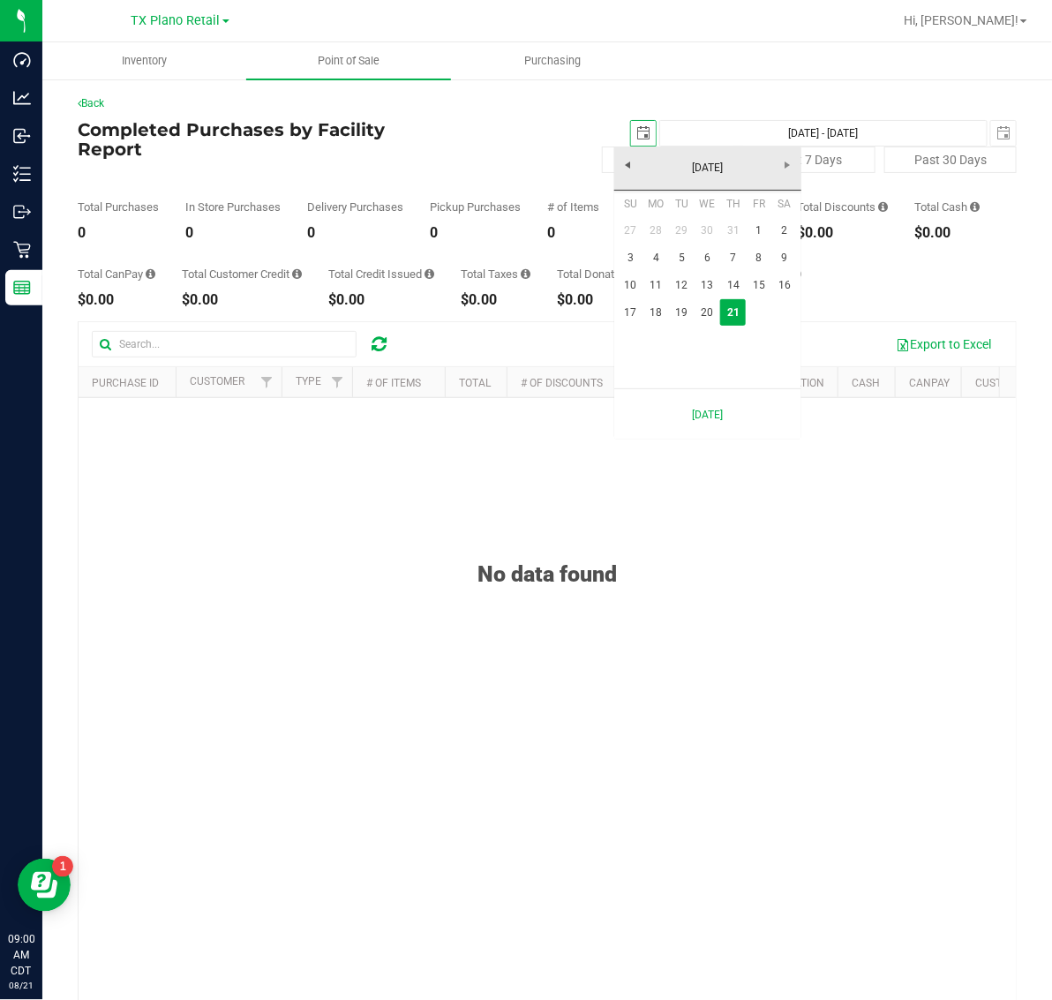
scroll to position [0, 44]
click at [709, 307] on link "20" at bounding box center [708, 312] width 26 height 27
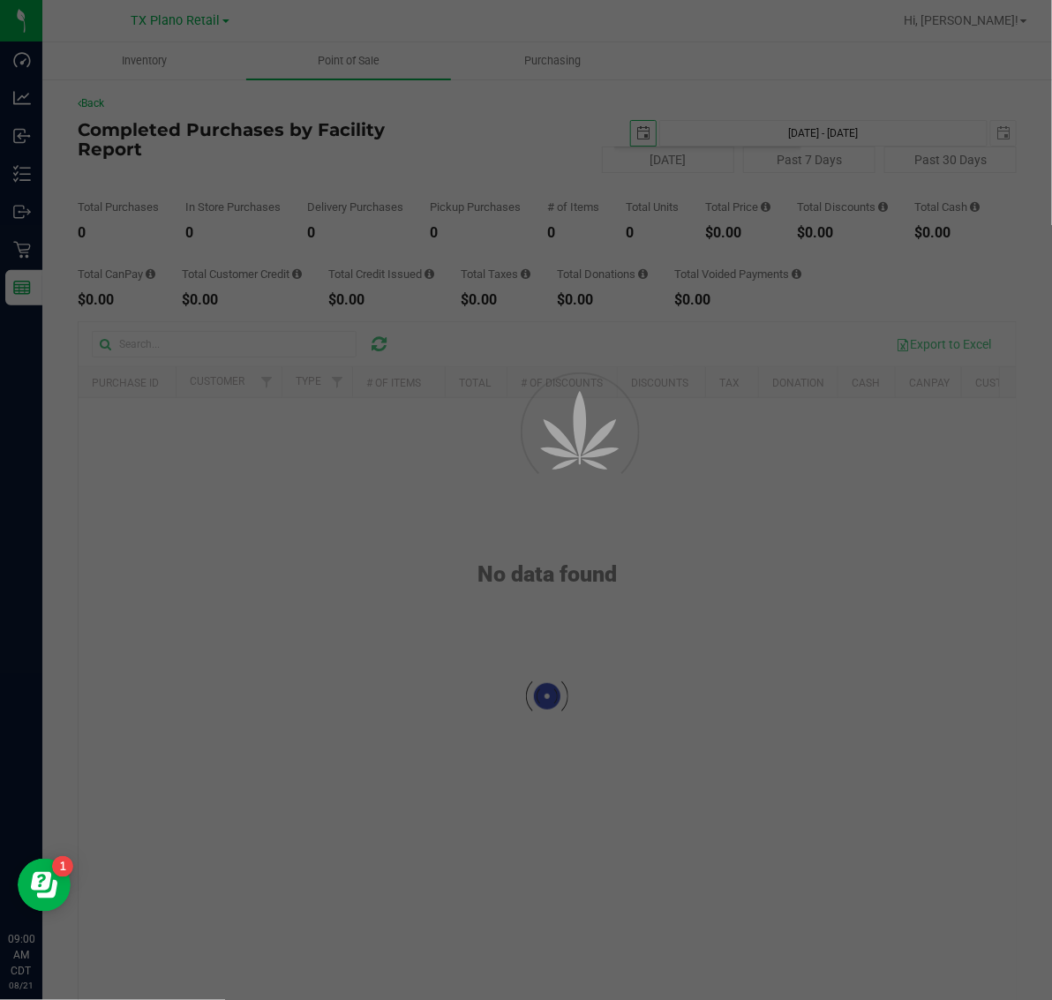
type input "2025-08-20"
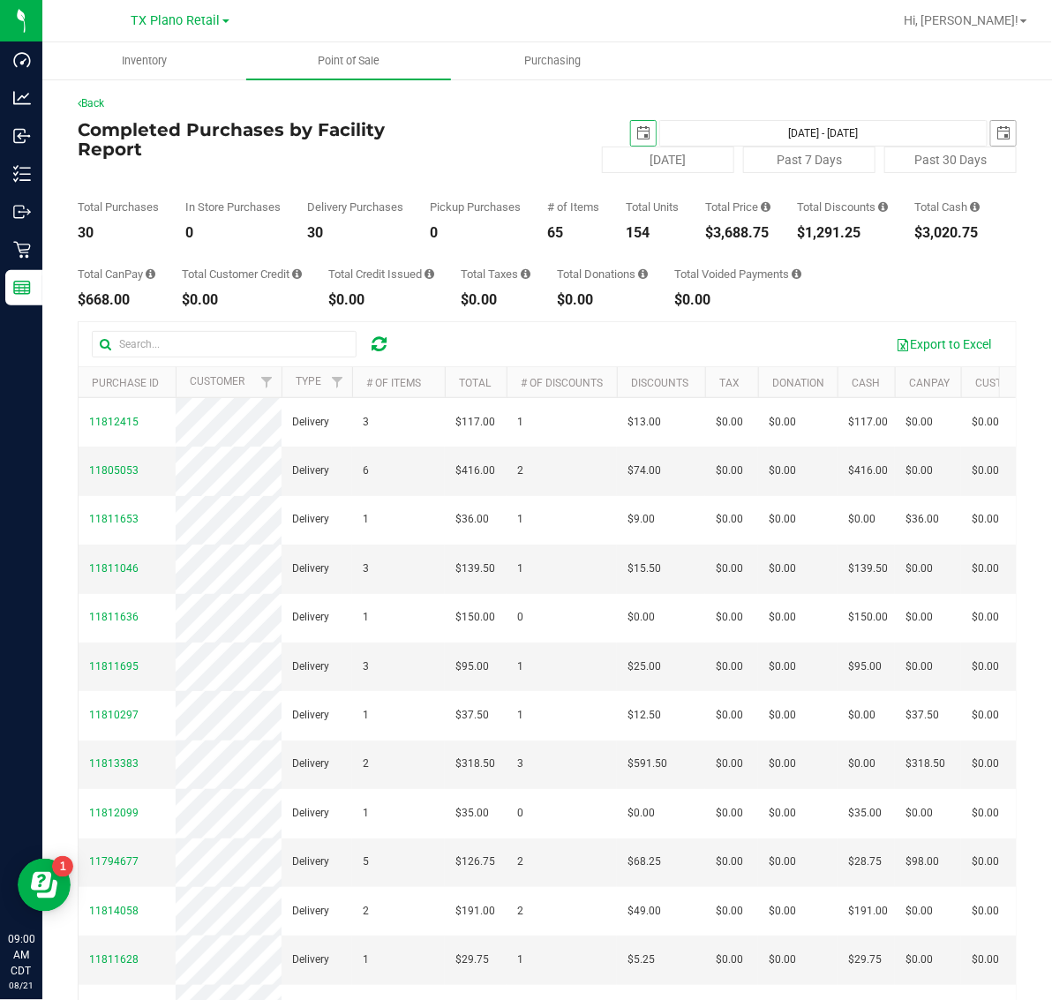
click at [996, 131] on span "select" at bounding box center [1003, 133] width 14 height 14
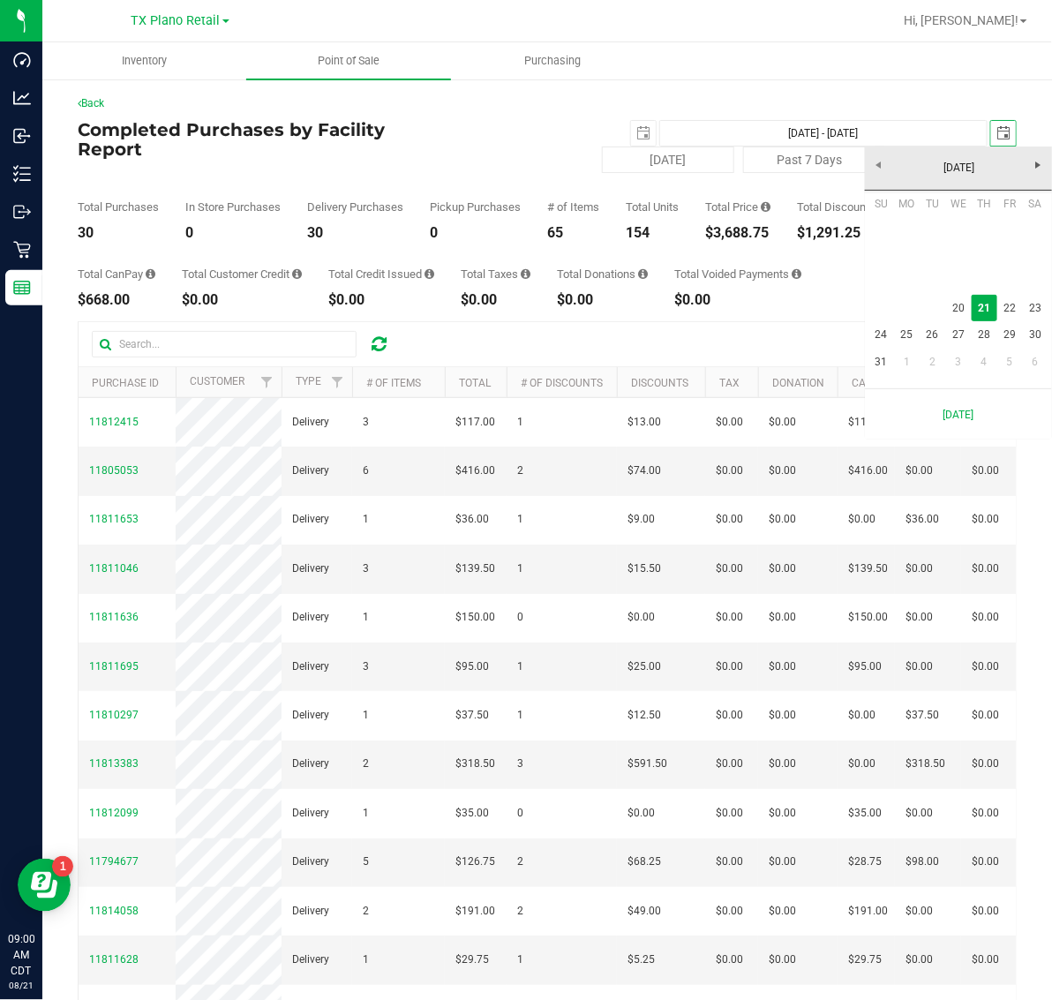
scroll to position [0, 44]
click at [959, 309] on link "20" at bounding box center [958, 308] width 26 height 27
type input "Aug 20, 2025 - Aug 20, 2025"
type input "2025-08-20"
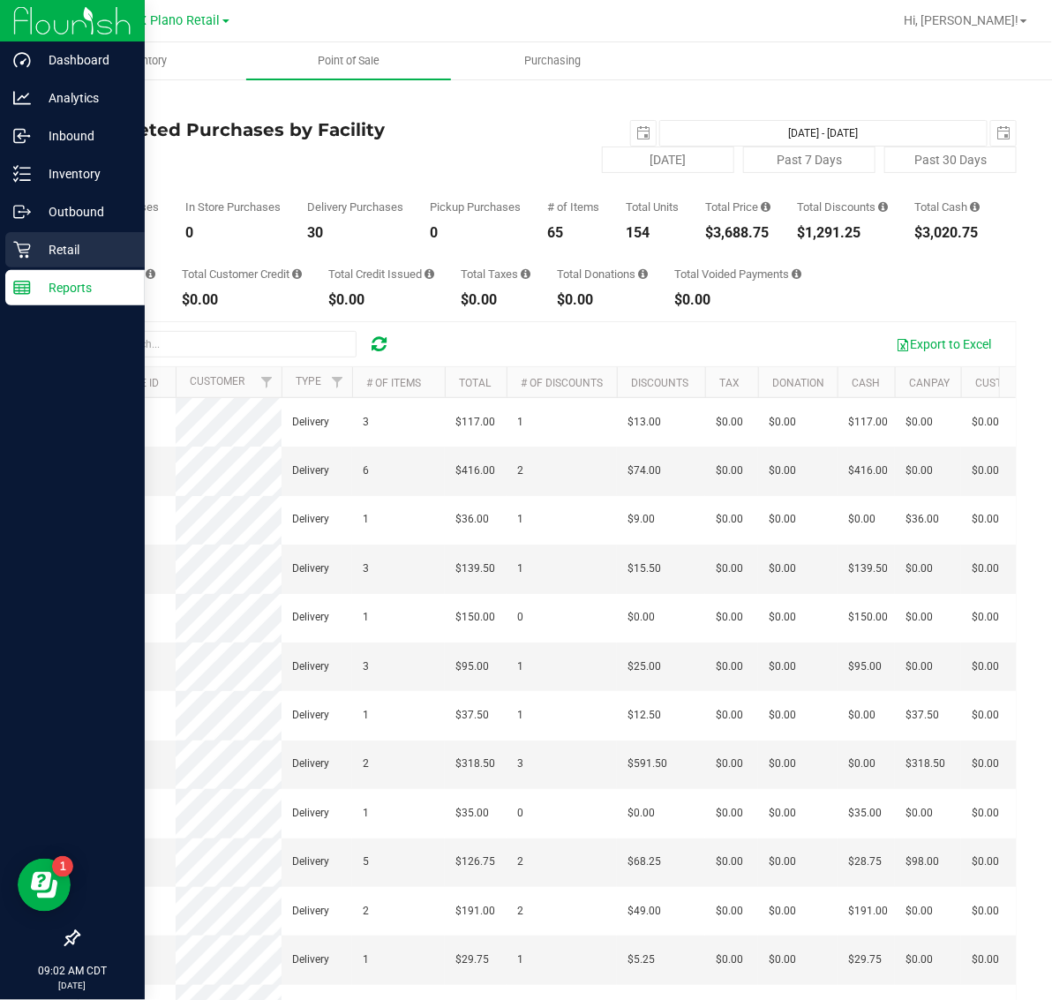
click at [78, 244] on p "Retail" at bounding box center [84, 249] width 106 height 21
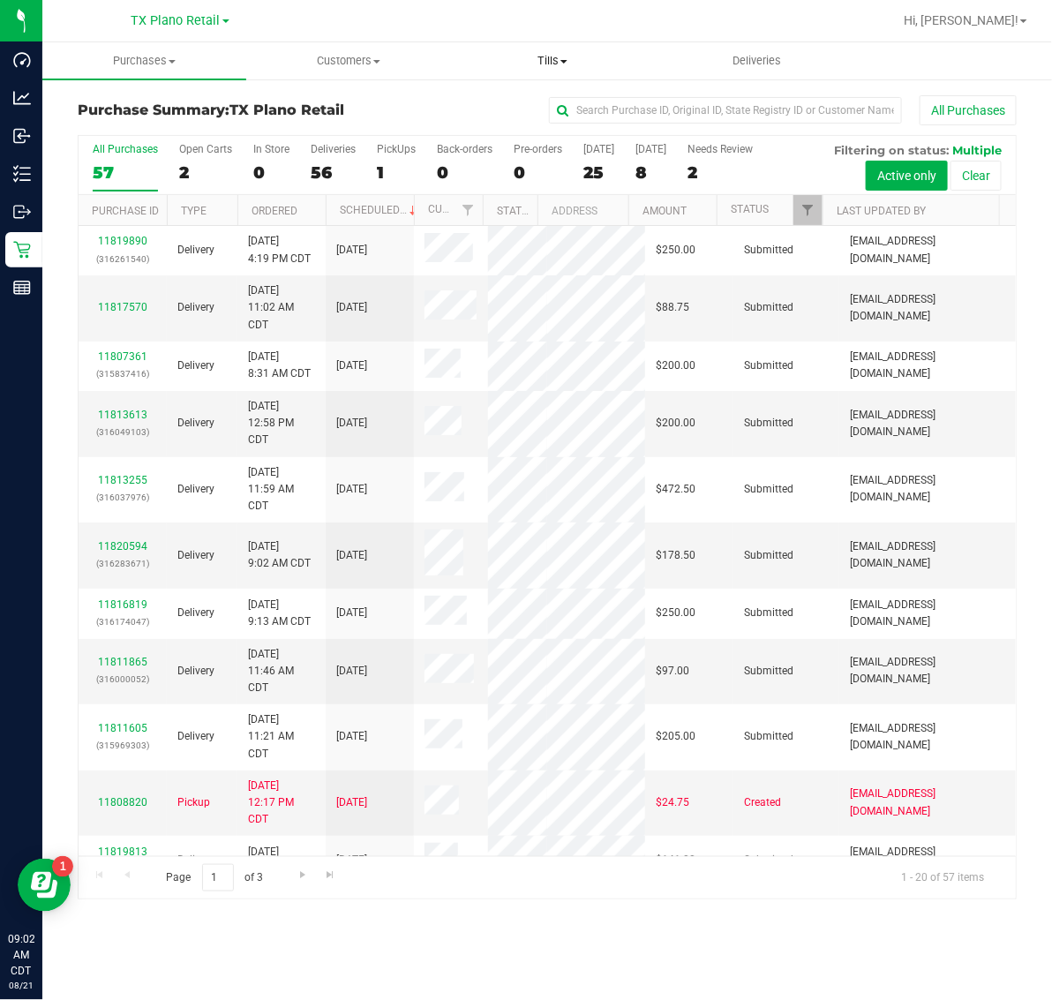
click at [558, 71] on uib-tab-heading "Tills Manage tills Reconcile e-payments" at bounding box center [553, 60] width 202 height 35
click at [563, 107] on span "Manage tills" at bounding box center [510, 106] width 119 height 15
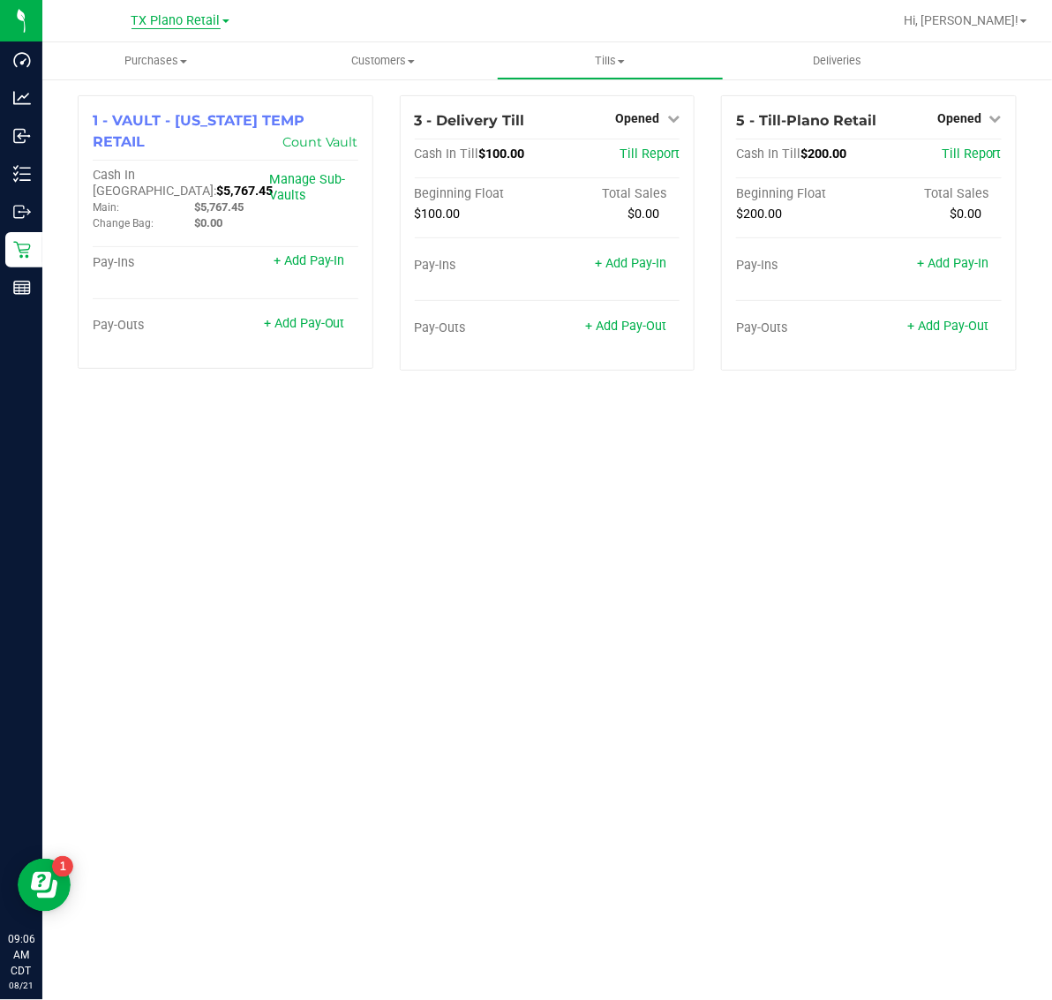
click at [148, 22] on span "TX Plano Retail" at bounding box center [176, 21] width 89 height 16
click at [147, 106] on link "TX San Antonio Retail" at bounding box center [180, 109] width 258 height 24
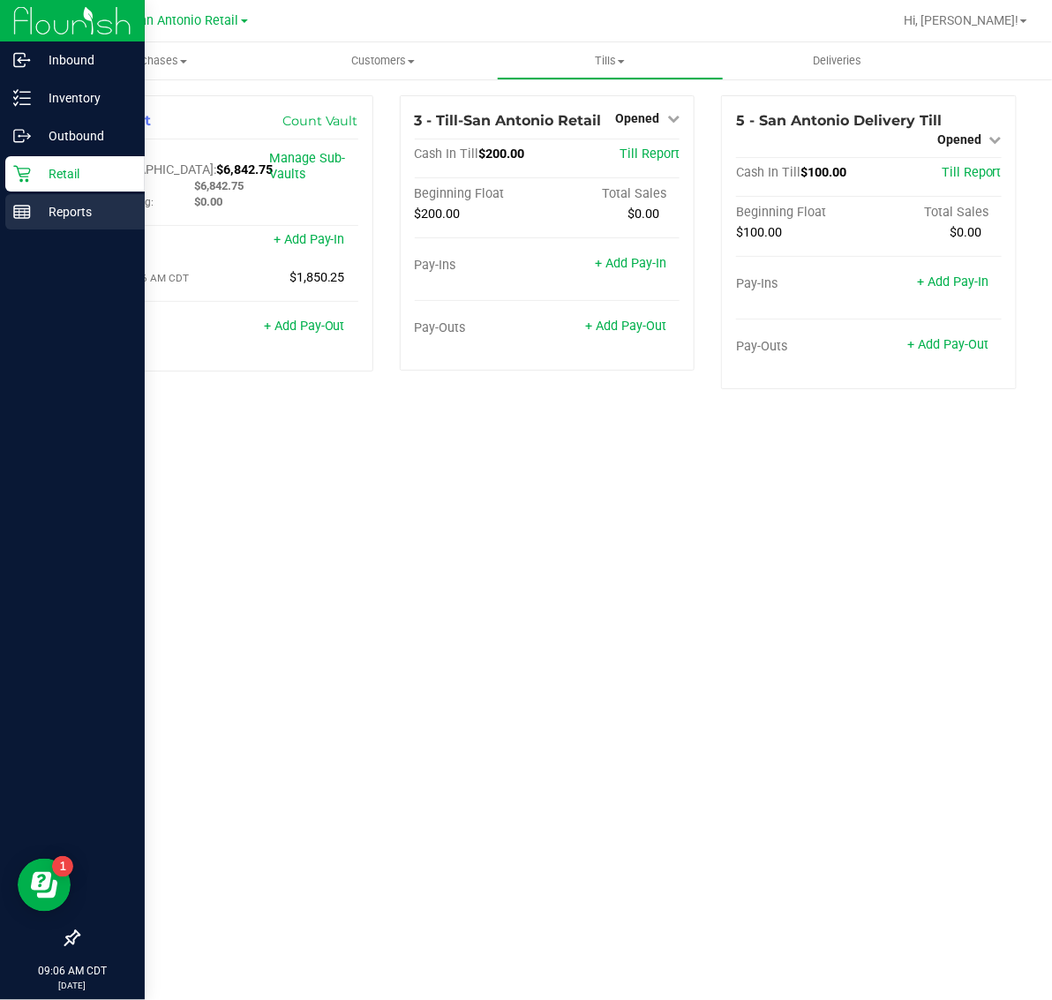
click at [28, 210] on icon at bounding box center [22, 212] width 18 height 18
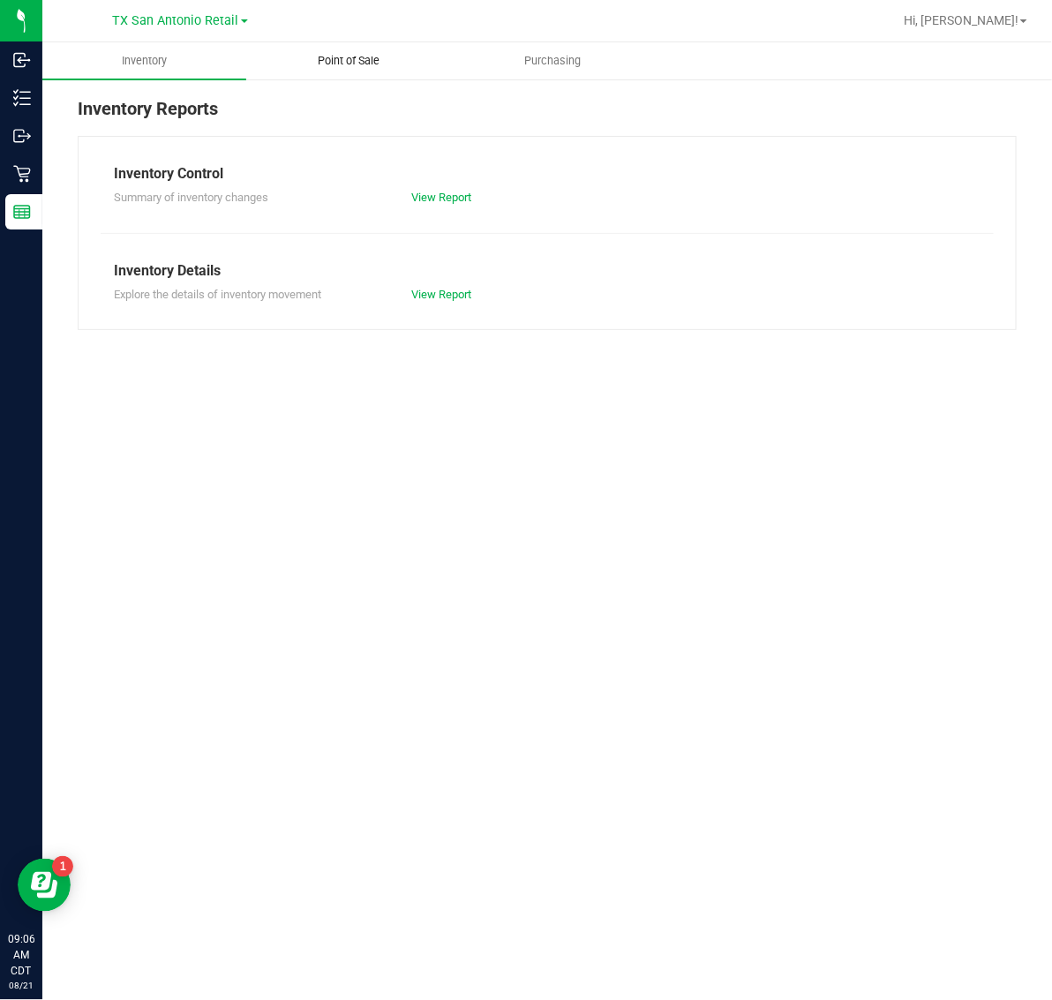
click at [341, 62] on span "Point of Sale" at bounding box center [348, 61] width 109 height 16
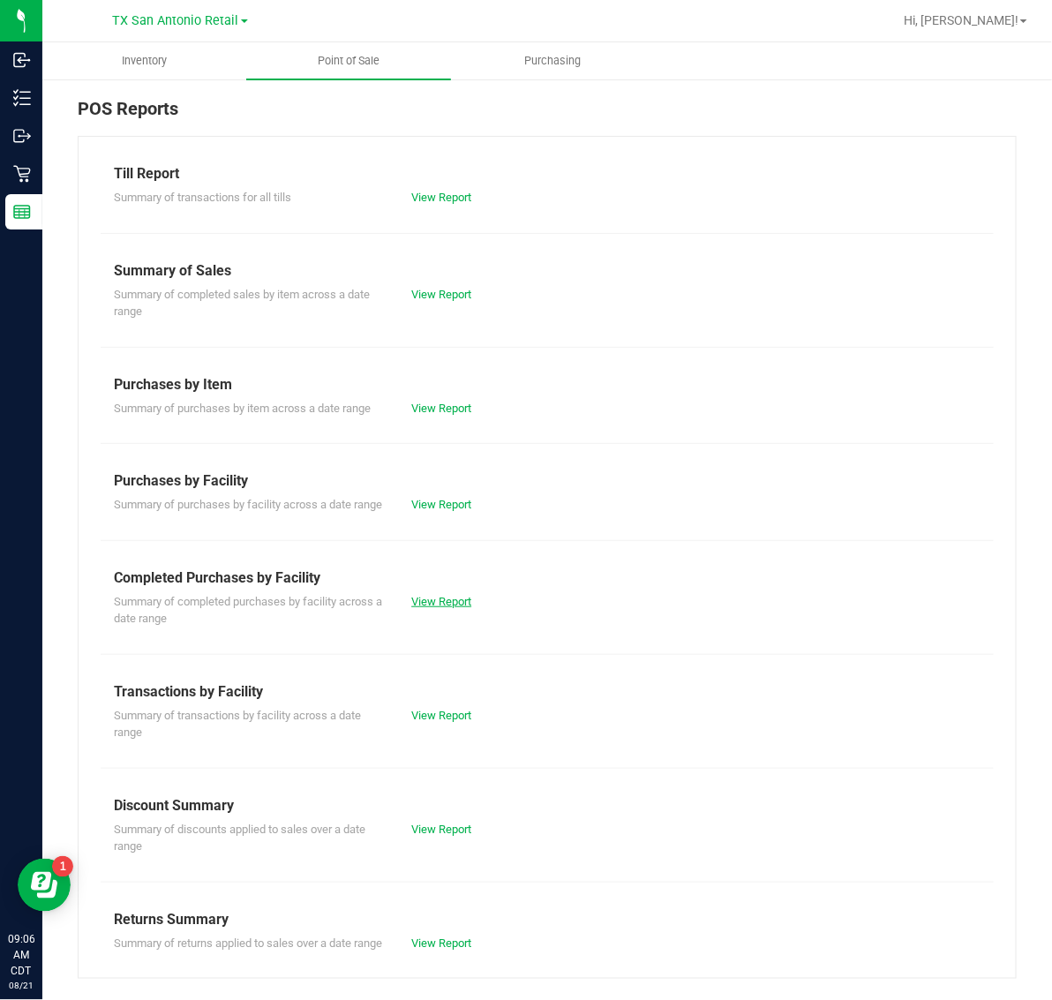
click at [421, 608] on link "View Report" at bounding box center [441, 601] width 60 height 13
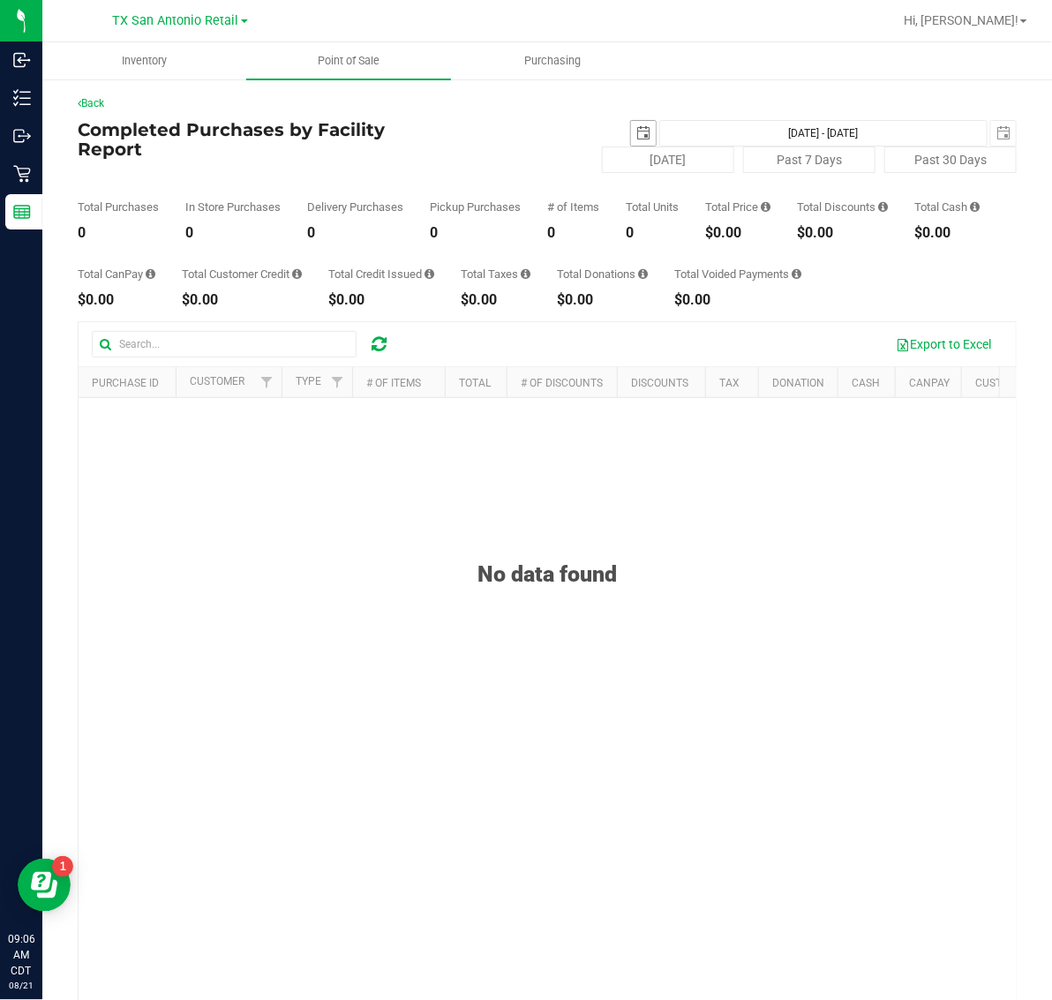
click at [636, 139] on span "select" at bounding box center [643, 133] width 14 height 14
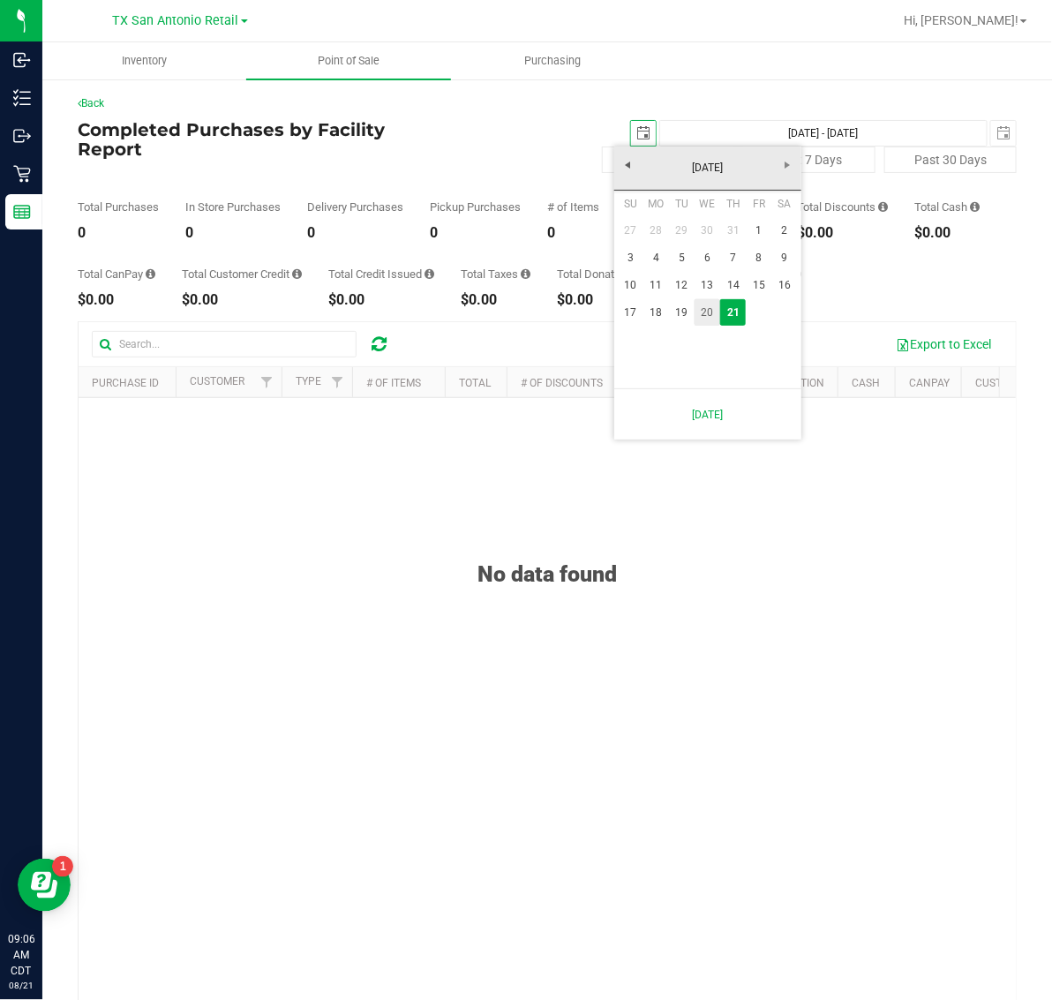
click at [704, 311] on link "20" at bounding box center [708, 312] width 26 height 27
type input "2025-08-20"
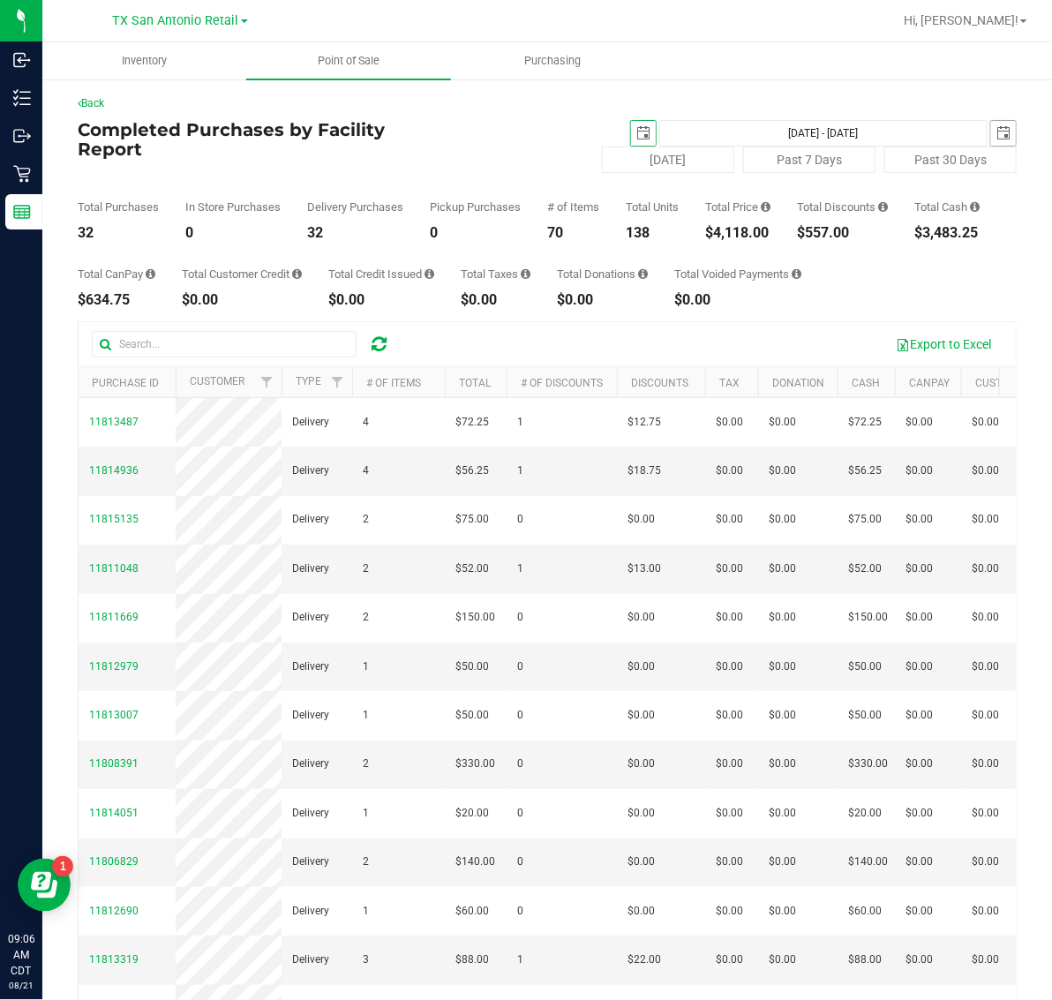
click at [996, 133] on span "select" at bounding box center [1003, 133] width 14 height 14
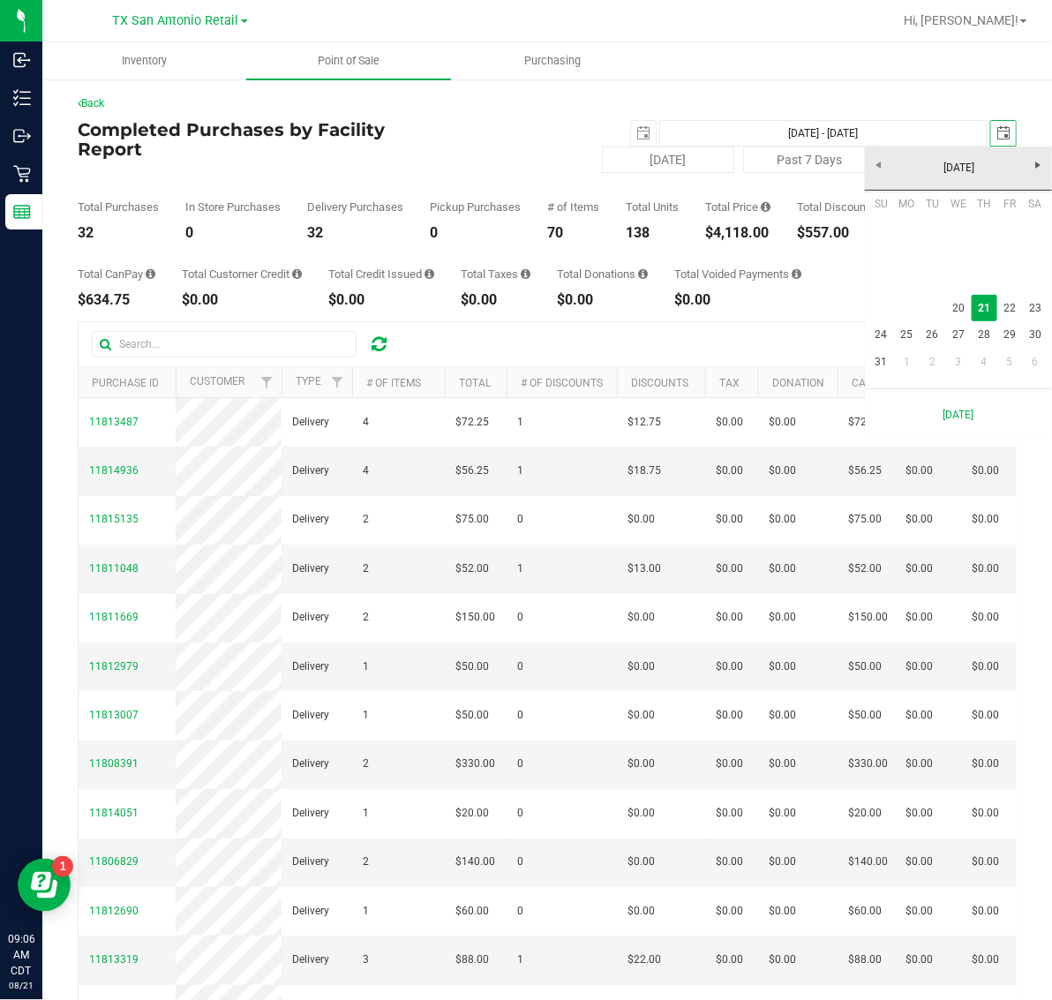
scroll to position [0, 44]
click at [954, 304] on link "20" at bounding box center [958, 308] width 26 height 27
type input "Aug 20, 2025 - Aug 20, 2025"
type input "2025-08-20"
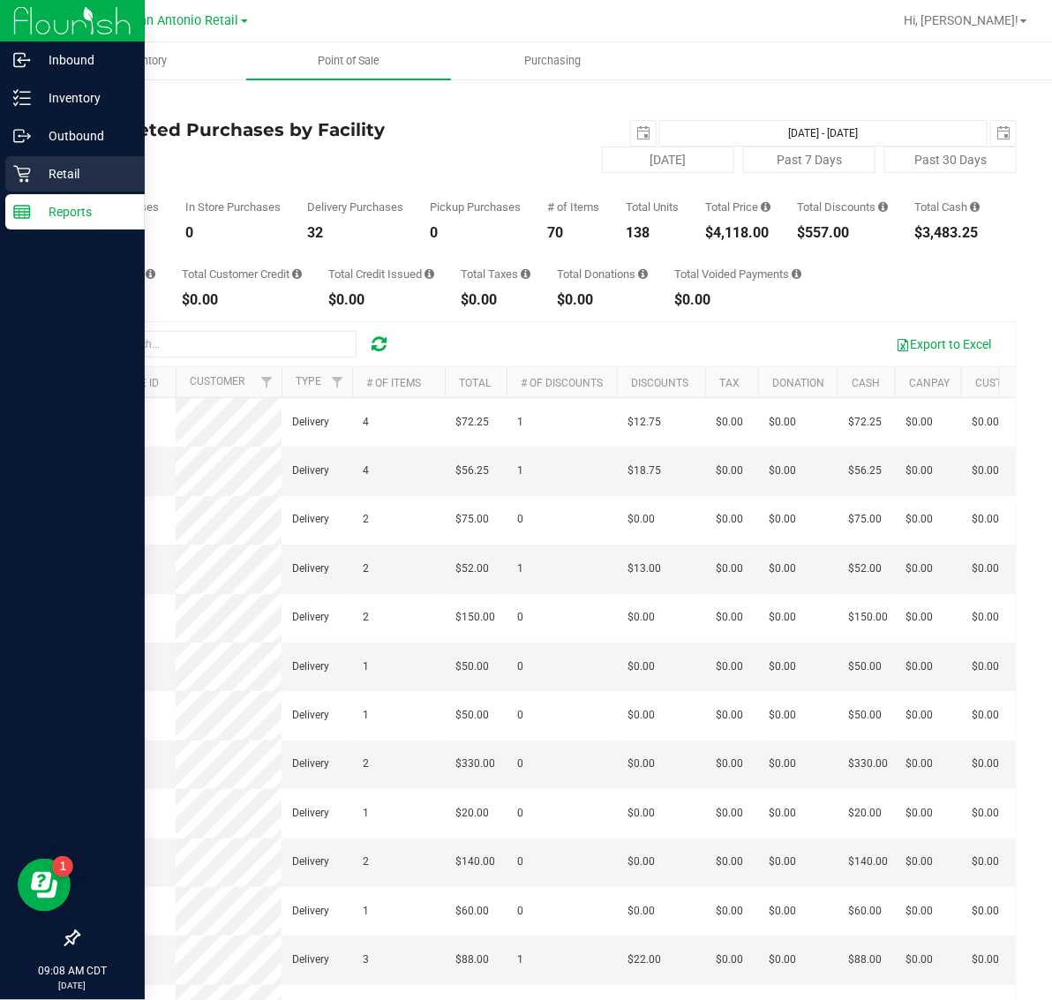
click at [35, 174] on p "Retail" at bounding box center [84, 173] width 106 height 21
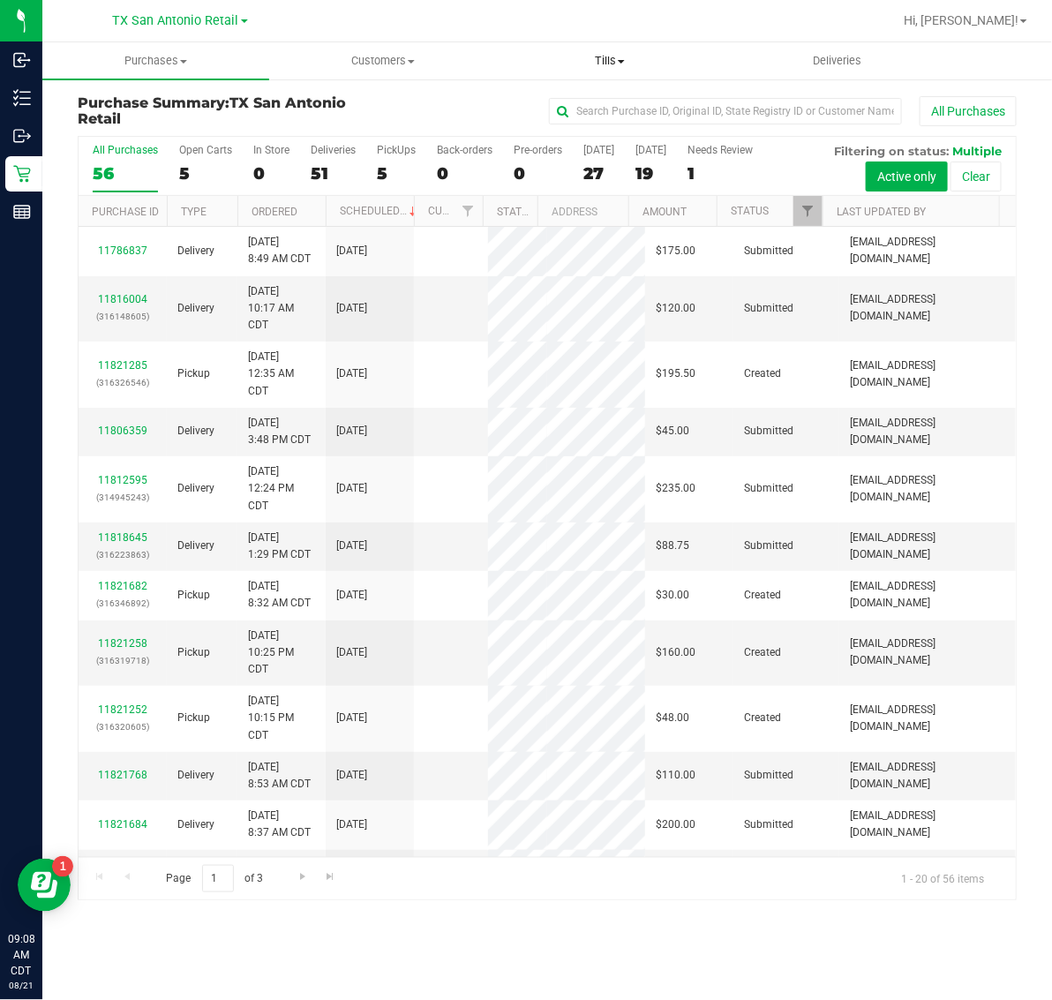
click at [618, 56] on span "Tills" at bounding box center [610, 61] width 225 height 16
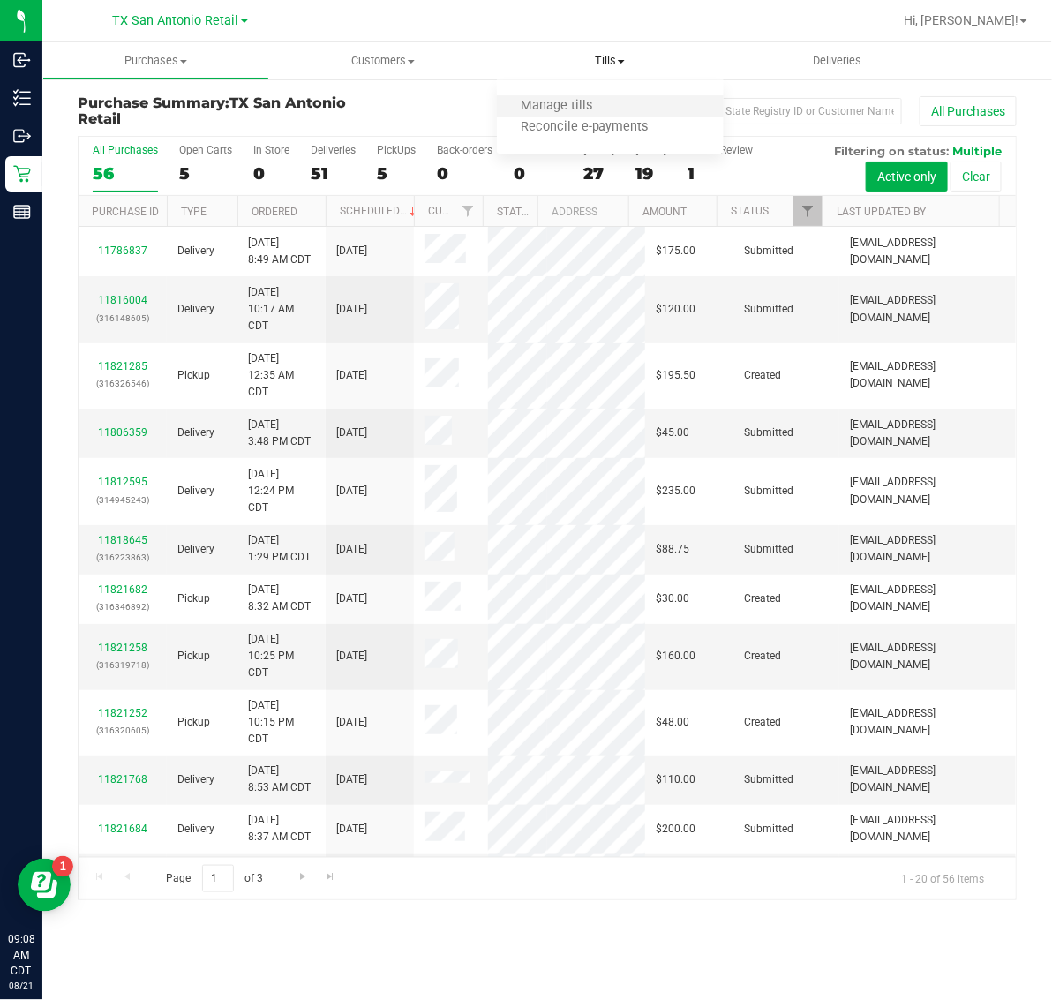
click at [616, 109] on li "Manage tills" at bounding box center [610, 106] width 227 height 21
